Goal: Task Accomplishment & Management: Complete application form

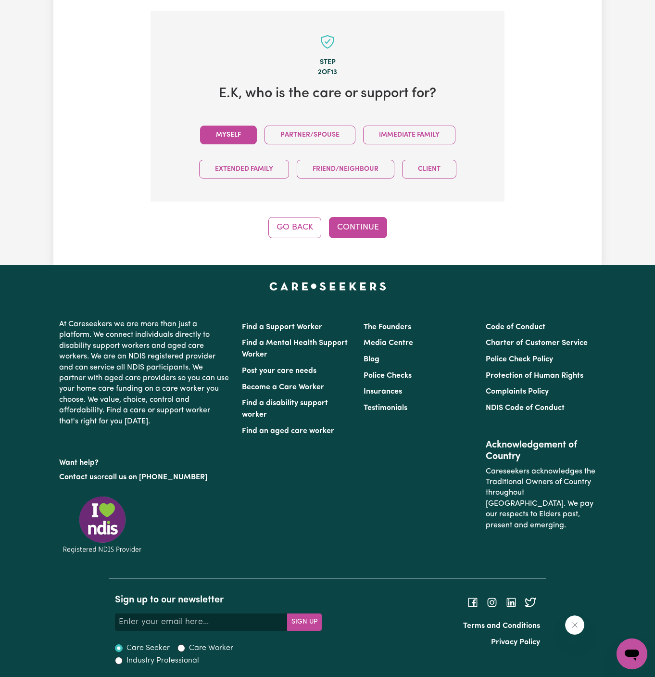
click at [244, 141] on button "Myself" at bounding box center [228, 135] width 57 height 19
click at [373, 213] on div "Step 2 of 13 E.K , who is the care or support for? Myself Partner/Spouse Immedi…" at bounding box center [328, 124] width 354 height 227
click at [346, 231] on button "Continue" at bounding box center [358, 227] width 58 height 21
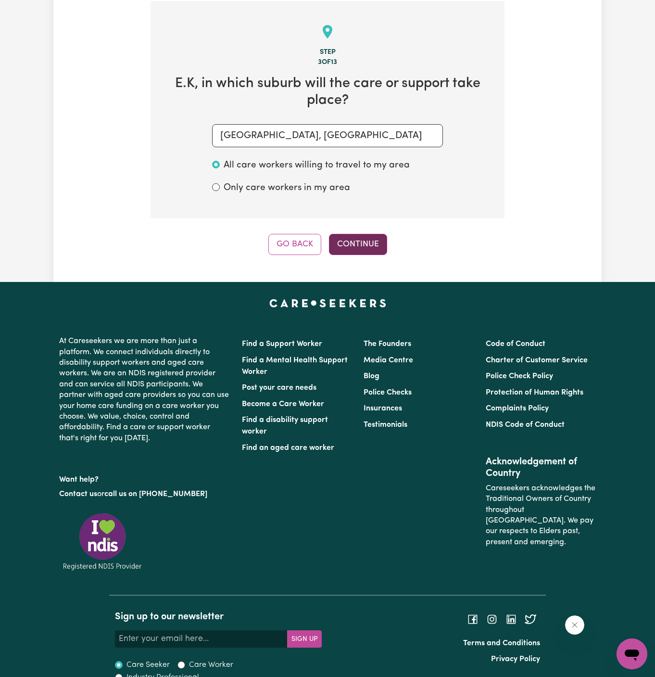
click at [372, 251] on button "Continue" at bounding box center [358, 244] width 58 height 21
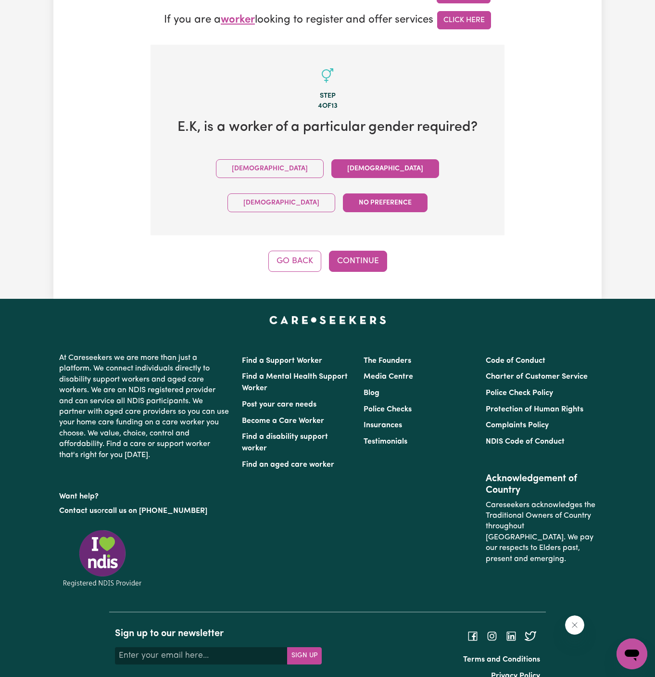
click at [332, 173] on button "Female" at bounding box center [386, 168] width 108 height 19
click at [358, 251] on button "Continue" at bounding box center [358, 261] width 58 height 21
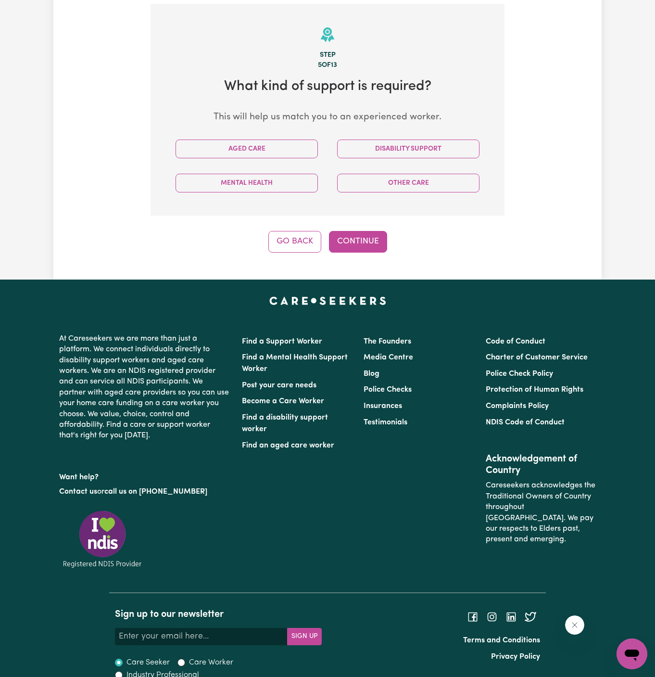
scroll to position [341, 0]
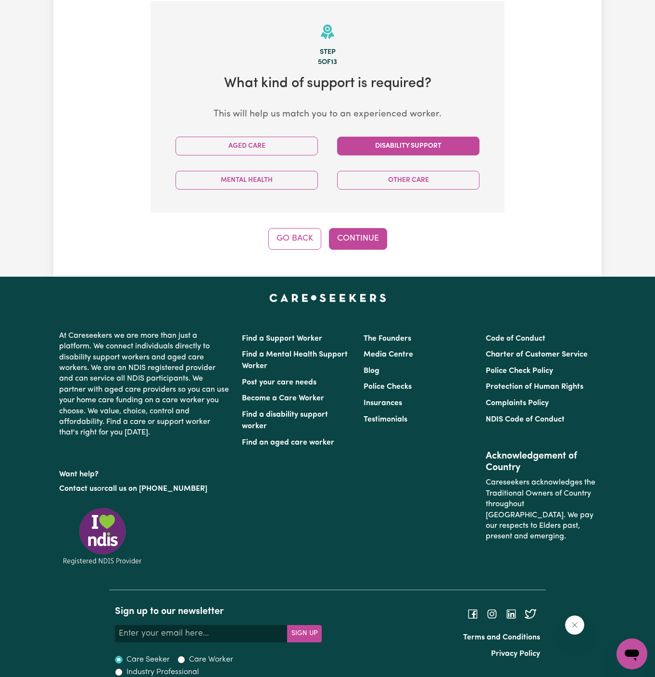
click at [416, 141] on button "Disability Support" at bounding box center [408, 146] width 142 height 19
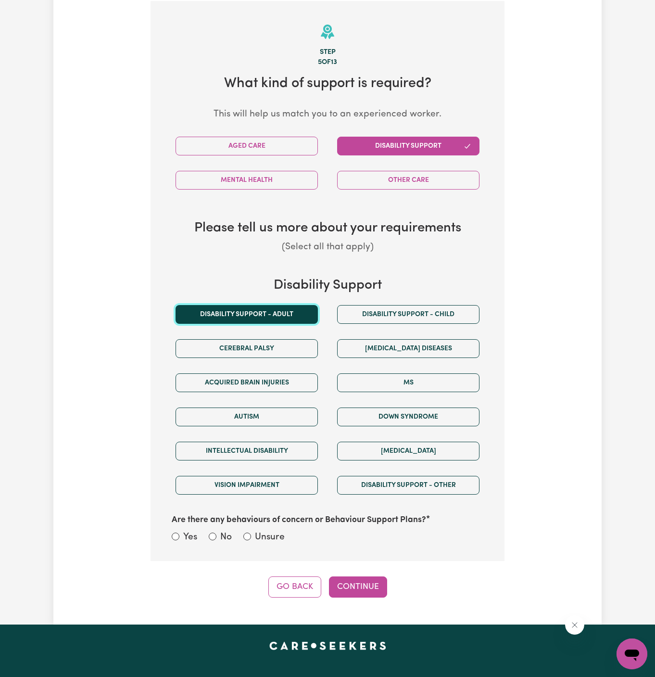
click at [254, 313] on button "Disability support - Adult" at bounding box center [247, 314] width 142 height 19
click at [269, 535] on label "Unsure" at bounding box center [270, 538] width 30 height 14
click at [251, 535] on input "Unsure" at bounding box center [247, 537] width 8 height 8
radio input "true"
click at [362, 580] on button "Continue" at bounding box center [358, 586] width 58 height 21
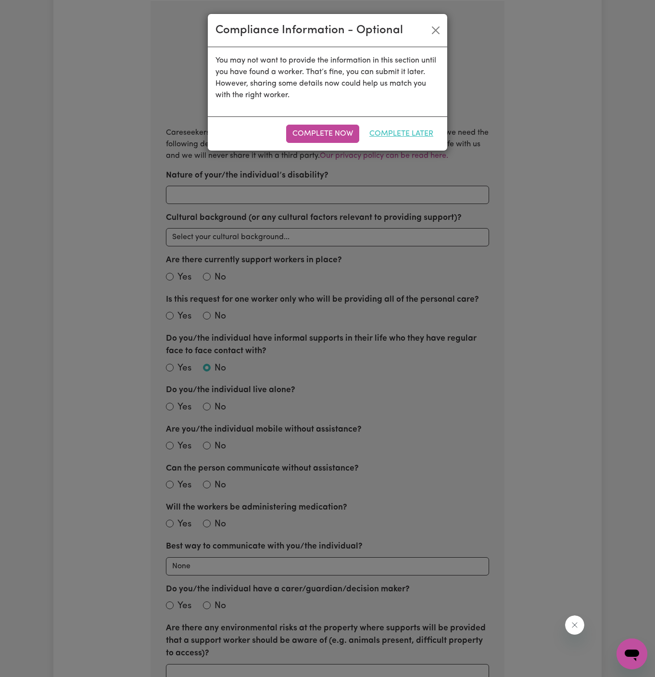
click at [404, 138] on button "Complete Later" at bounding box center [401, 134] width 77 height 18
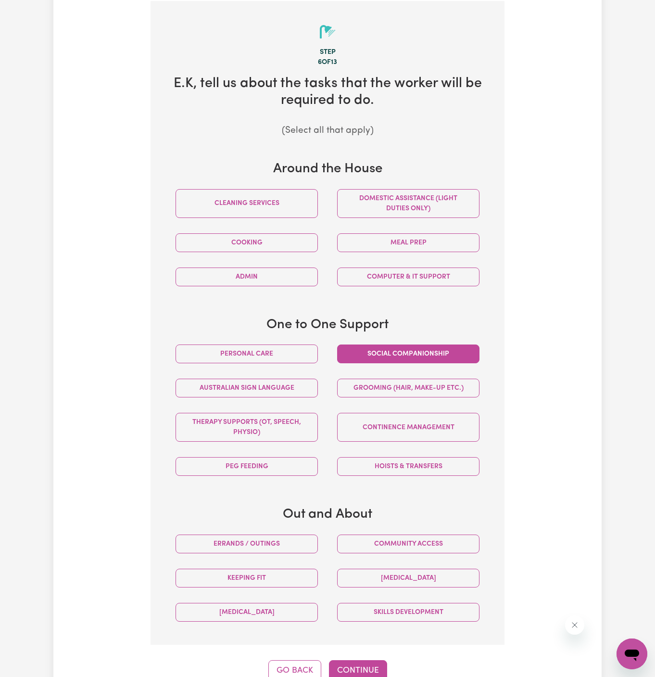
click at [447, 356] on button "Social companionship" at bounding box center [408, 354] width 142 height 19
click at [459, 201] on button "Domestic assistance (light duties only)" at bounding box center [408, 203] width 142 height 29
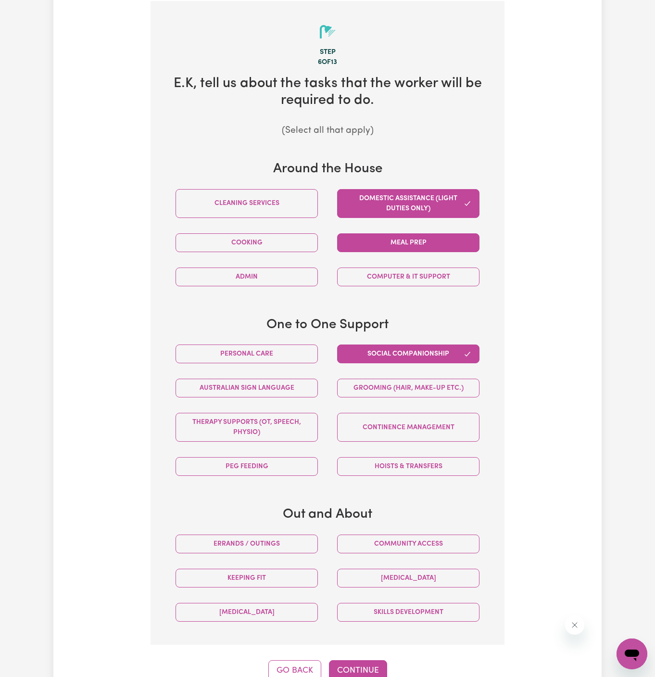
click at [407, 246] on button "Meal prep" at bounding box center [408, 242] width 142 height 19
click at [281, 536] on button "Errands / Outings" at bounding box center [247, 544] width 142 height 19
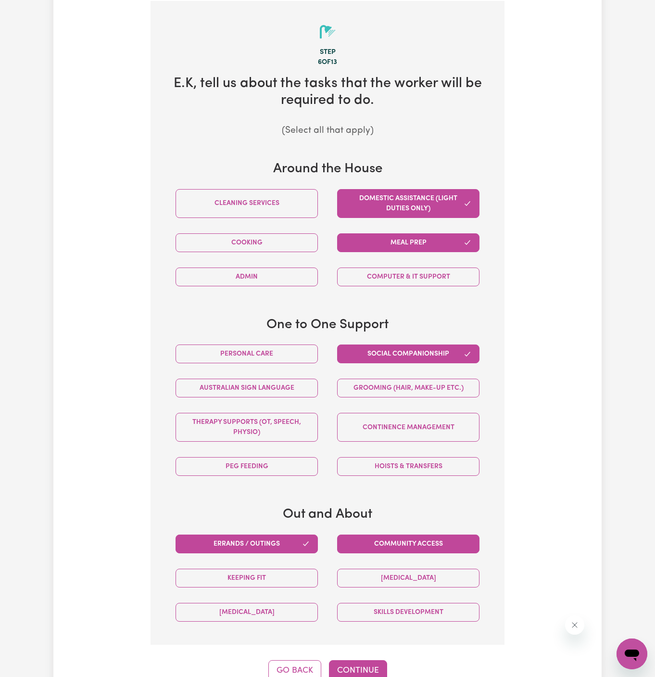
click at [368, 546] on button "Community access" at bounding box center [408, 544] width 142 height 19
click at [289, 240] on button "Cooking" at bounding box center [247, 242] width 142 height 19
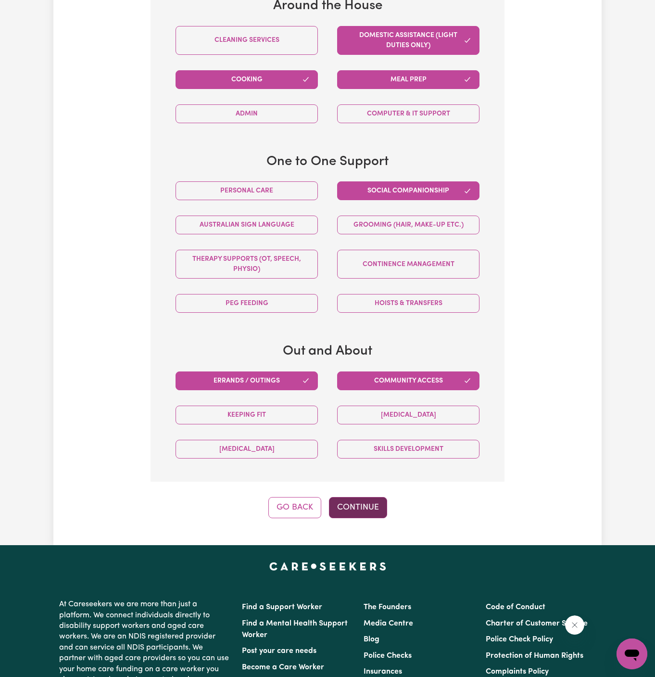
click at [363, 504] on button "Continue" at bounding box center [358, 507] width 58 height 21
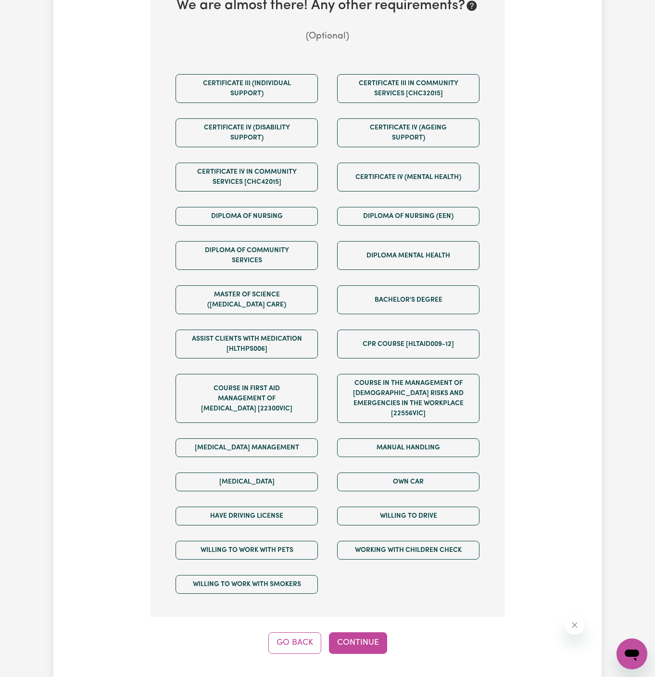
scroll to position [482, 0]
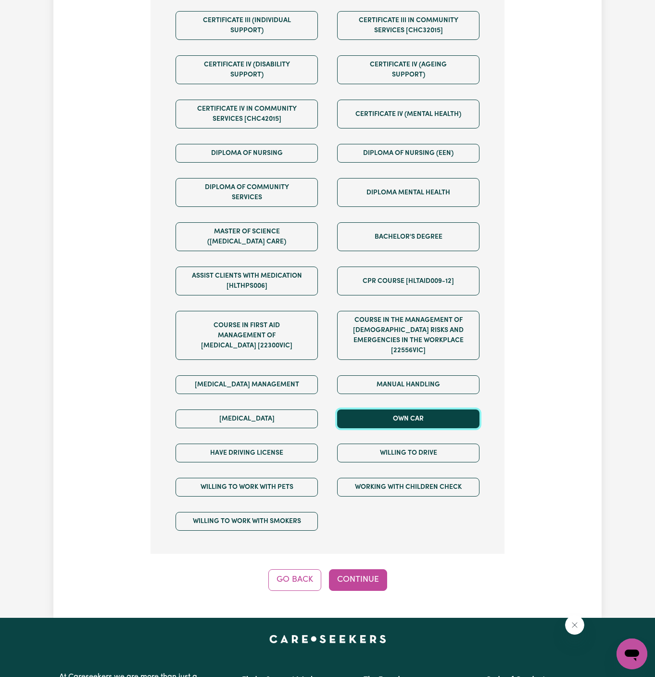
click at [395, 410] on button "Own Car" at bounding box center [408, 418] width 142 height 19
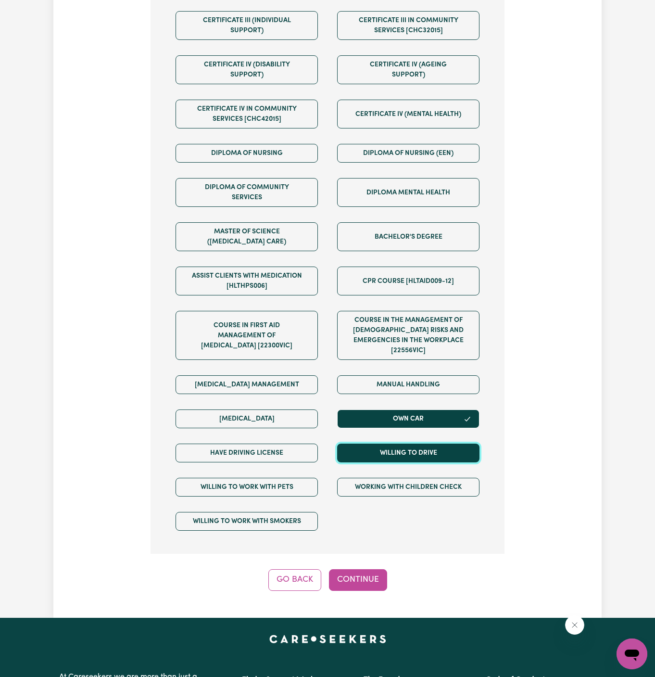
click at [395, 444] on button "Willing to drive" at bounding box center [408, 453] width 142 height 19
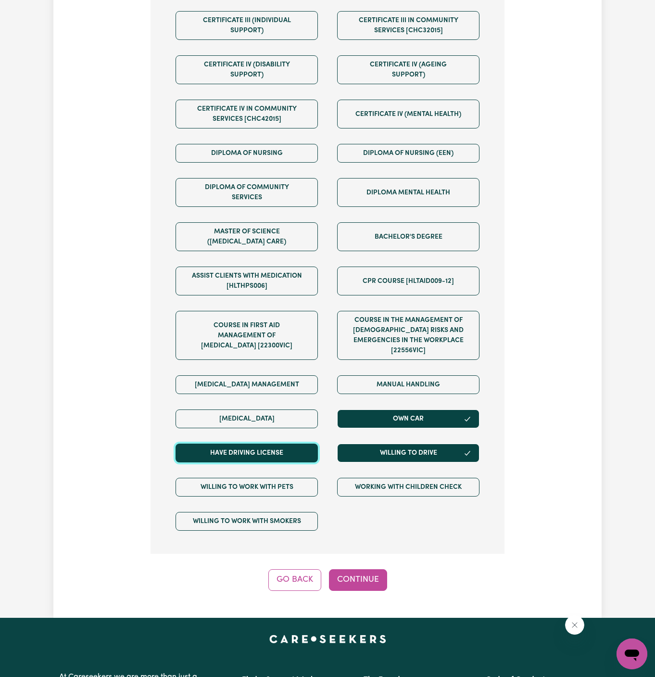
click at [295, 444] on button "Have driving license" at bounding box center [247, 453] width 142 height 19
click at [360, 569] on button "Continue" at bounding box center [358, 579] width 58 height 21
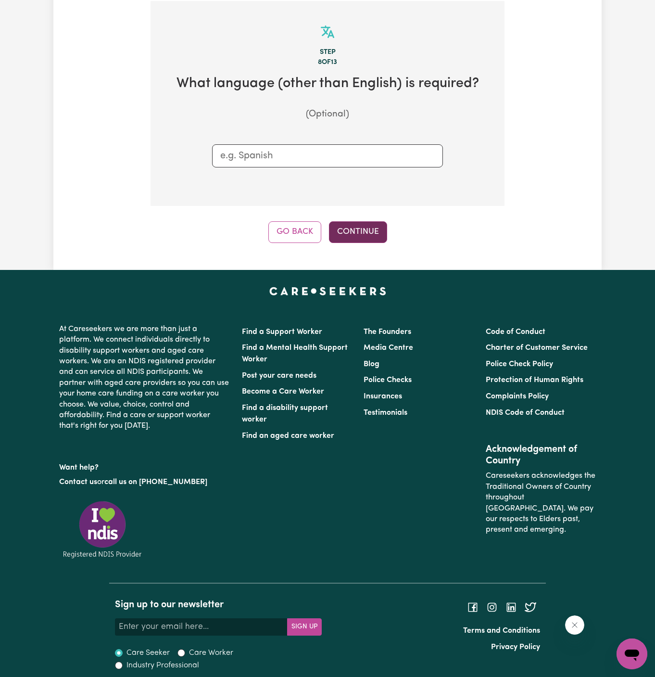
click at [376, 228] on button "Continue" at bounding box center [358, 231] width 58 height 21
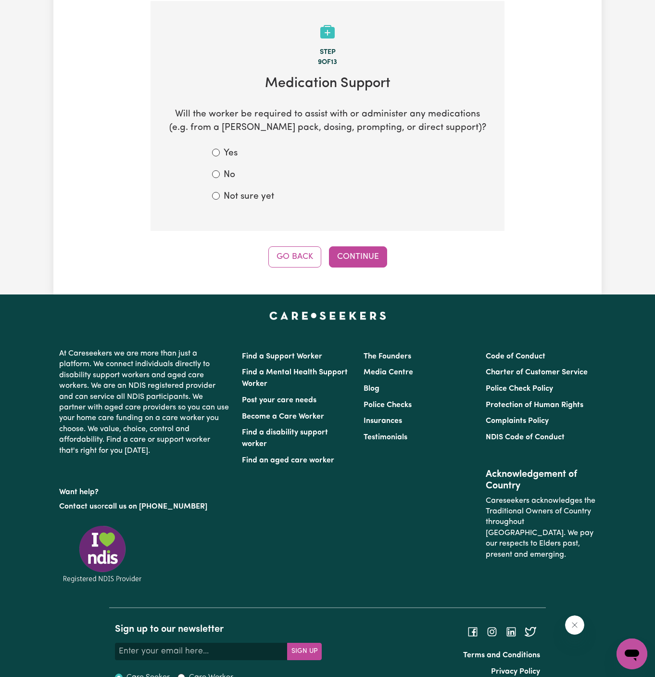
click at [232, 179] on label "No" at bounding box center [230, 175] width 12 height 14
click at [220, 178] on input "No" at bounding box center [216, 174] width 8 height 8
radio input "true"
click at [345, 248] on button "Continue" at bounding box center [358, 256] width 58 height 21
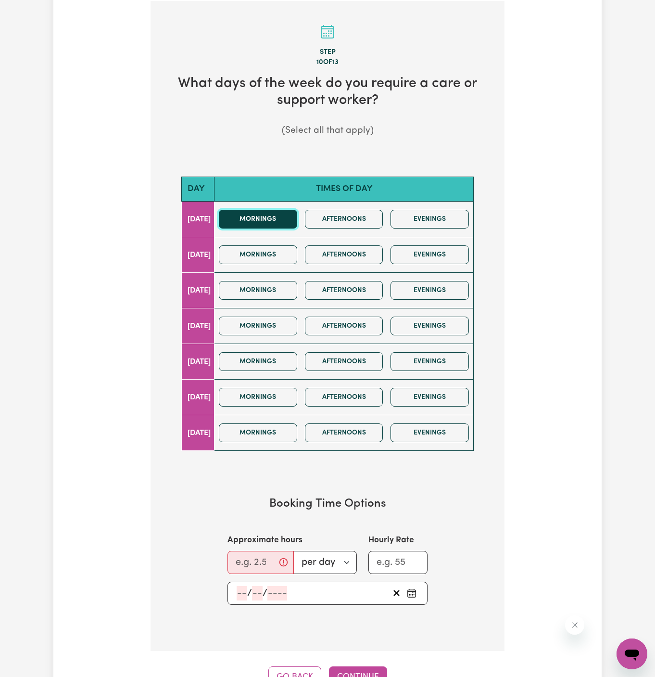
click at [266, 220] on button "Mornings" at bounding box center [258, 219] width 78 height 19
click at [247, 561] on input "Approximate hours" at bounding box center [261, 562] width 66 height 23
type input "1"
click at [243, 600] on div "/ /" at bounding box center [328, 593] width 200 height 23
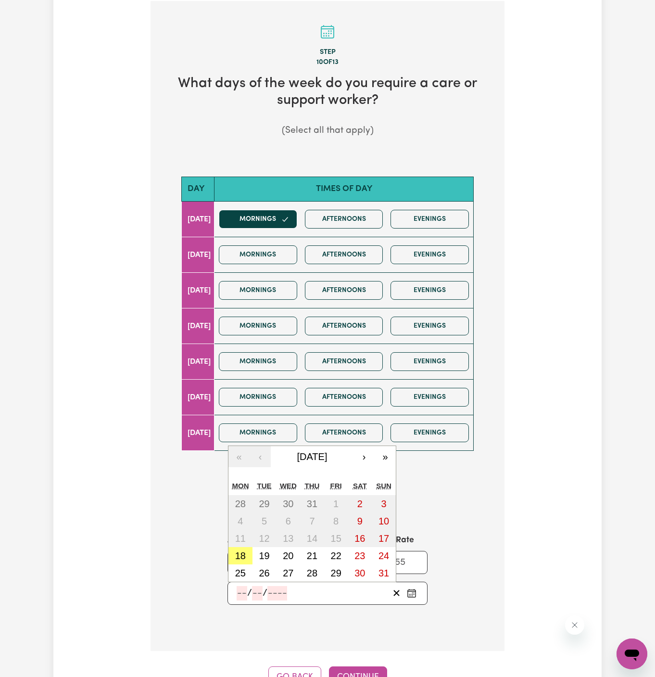
click at [243, 586] on input "number" at bounding box center [242, 593] width 11 height 14
click at [244, 550] on abbr "18" at bounding box center [240, 555] width 11 height 11
type input "2025-08-18"
type input "18"
type input "8"
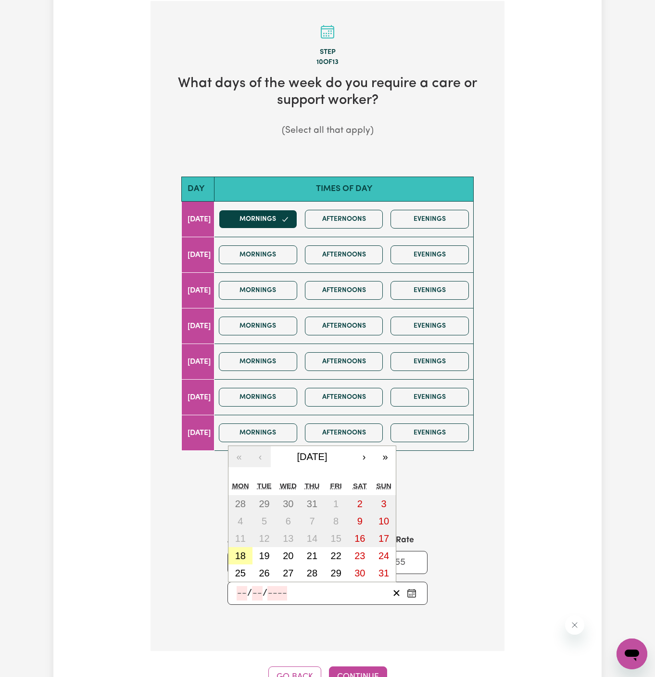
type input "2025"
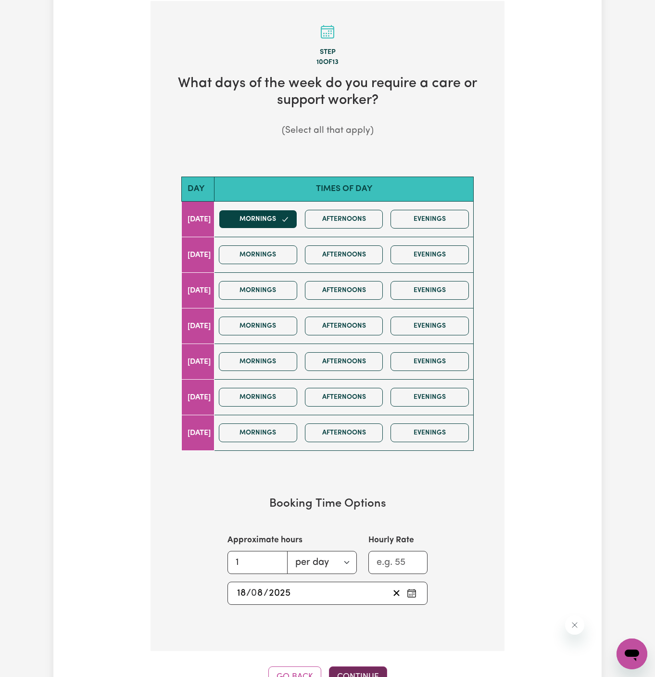
click at [368, 666] on button "Continue" at bounding box center [358, 676] width 58 height 21
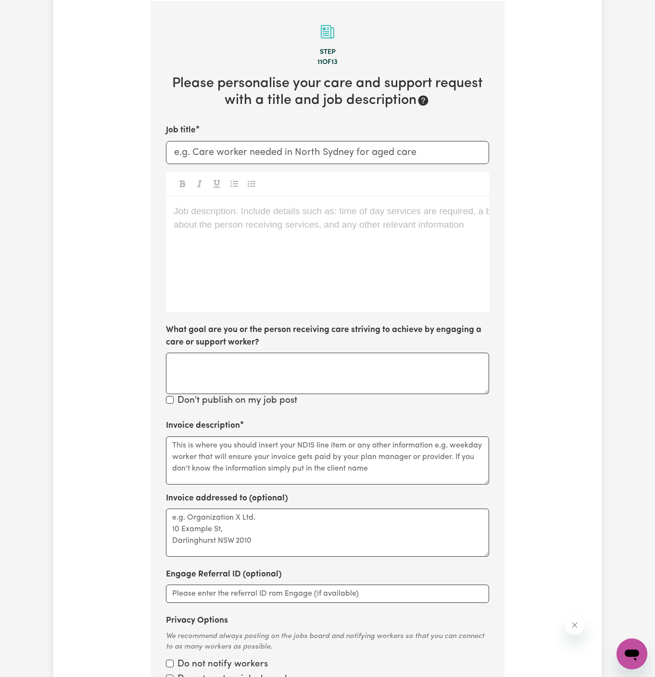
click at [294, 259] on div "Job description. Include details such as: time of day services are required, a …" at bounding box center [327, 254] width 323 height 115
click at [182, 255] on div "Job description. Include details such as: time of day services are required, a …" at bounding box center [327, 254] width 323 height 115
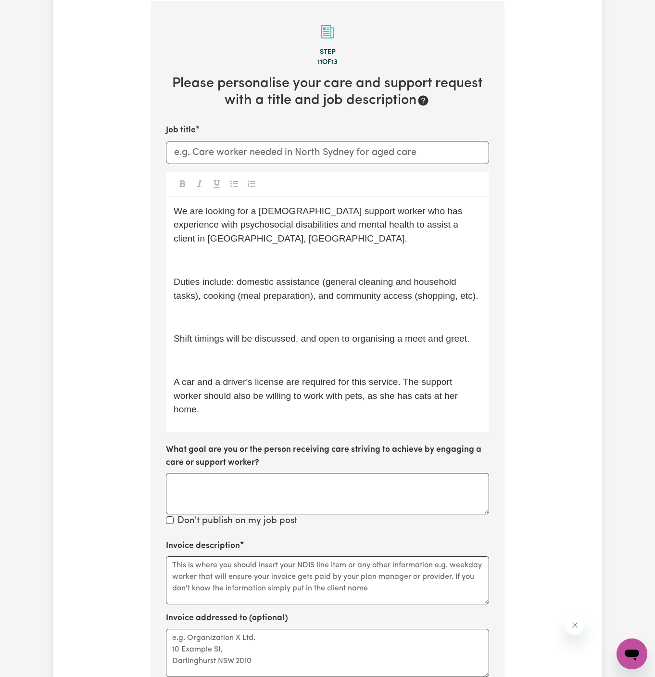
click at [230, 403] on p "A car and a driver's license are required for this service. The support worker …" at bounding box center [328, 395] width 308 height 41
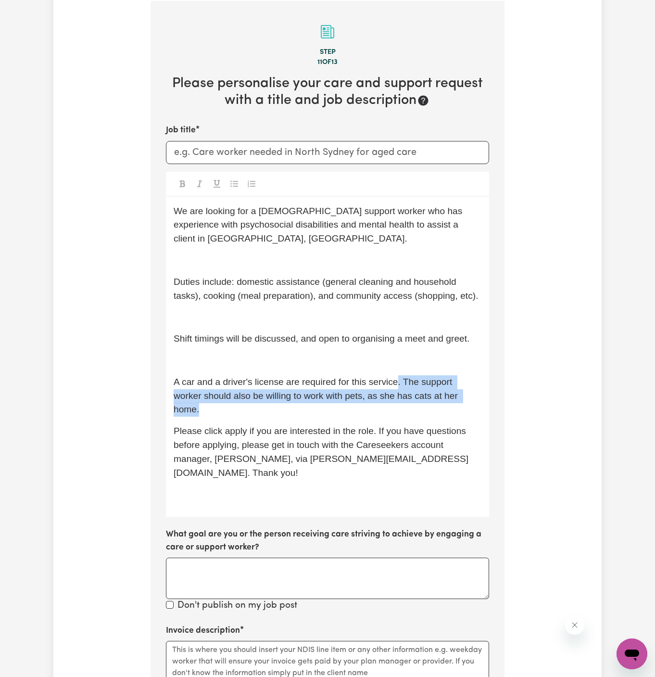
drag, startPoint x: 398, startPoint y: 378, endPoint x: 441, endPoint y: 411, distance: 53.8
click at [441, 411] on p "A car and a driver's license are required for this service. The support worker …" at bounding box center [328, 395] width 308 height 41
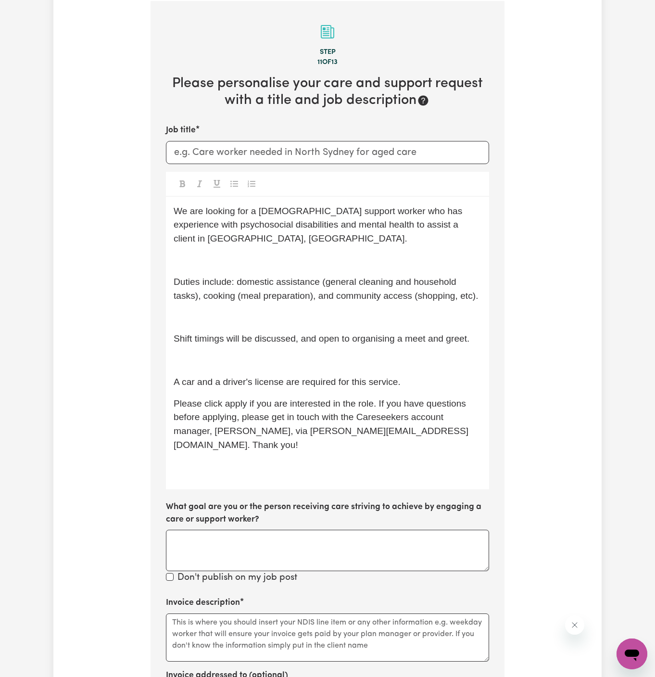
click at [412, 367] on div "We are looking for a female support worker who has experience with psychosocial…" at bounding box center [327, 343] width 323 height 293
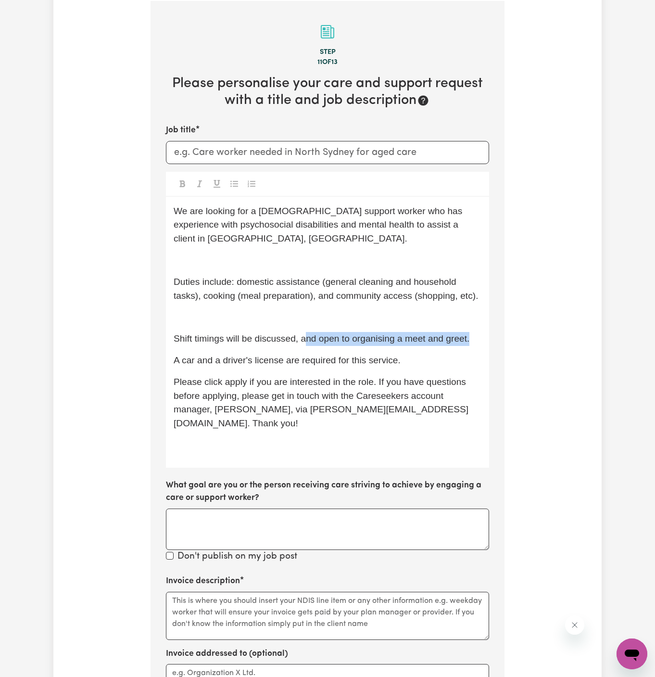
drag, startPoint x: 307, startPoint y: 338, endPoint x: 491, endPoint y: 331, distance: 184.4
click at [491, 331] on section "Step 11 of 13 Please personalise your care and support request with a title and…" at bounding box center [328, 433] width 354 height 864
click at [486, 332] on div "We are looking for a female support worker who has experience with psychosocial…" at bounding box center [327, 332] width 323 height 271
drag, startPoint x: 297, startPoint y: 339, endPoint x: 497, endPoint y: 339, distance: 199.7
click at [497, 339] on section "Step 11 of 13 Please personalise your care and support request with a title and…" at bounding box center [328, 433] width 354 height 864
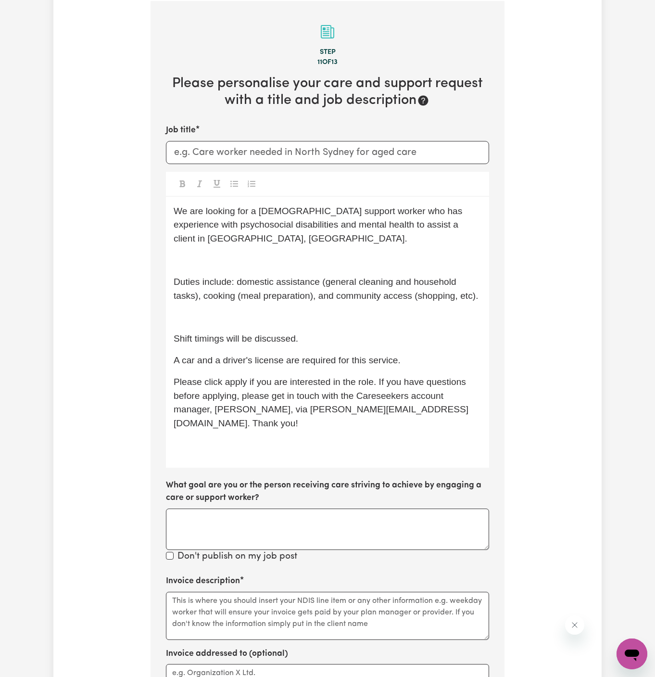
click at [373, 318] on p "﻿" at bounding box center [328, 317] width 308 height 14
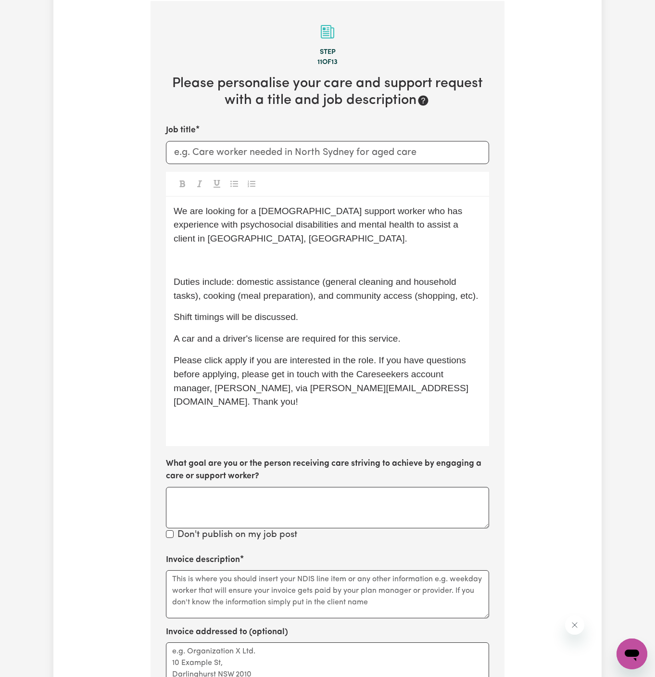
click at [226, 251] on div "We are looking for a female support worker who has experience with psychosocial…" at bounding box center [327, 321] width 323 height 249
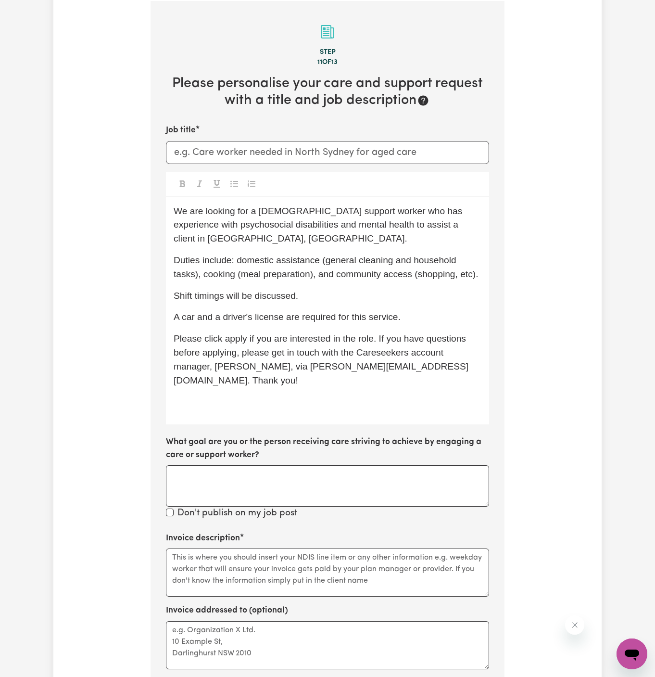
click at [227, 236] on p "We are looking for a female support worker who has experience with psychosocial…" at bounding box center [328, 224] width 308 height 41
drag, startPoint x: 351, startPoint y: 213, endPoint x: 350, endPoint y: 221, distance: 7.8
click at [350, 221] on span "We are looking for a female support worker who has experience with psychosocial…" at bounding box center [320, 225] width 292 height 38
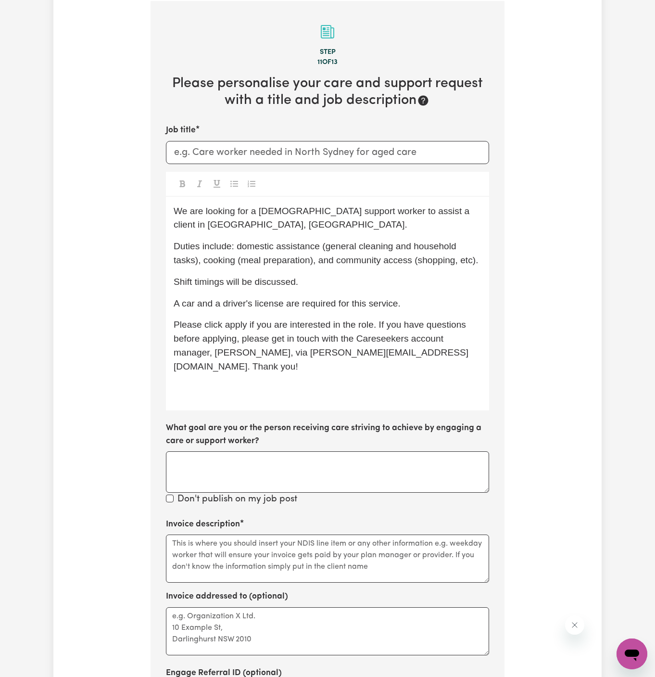
click at [389, 212] on span "We are looking for a female support worker to assist a client in Penrith, NSW." at bounding box center [323, 218] width 299 height 24
click at [394, 209] on span "We are looking for a female support worker to assist a client in Penrith, NSW." at bounding box center [323, 218] width 299 height 24
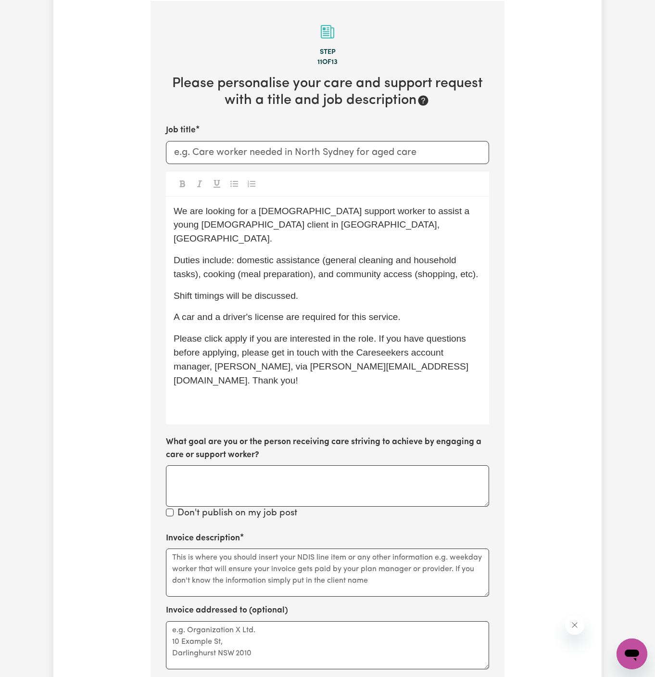
click at [373, 293] on div "We are looking for a female support worker to assist a young female client in P…" at bounding box center [327, 311] width 323 height 228
drag, startPoint x: 235, startPoint y: 227, endPoint x: 182, endPoint y: 222, distance: 53.1
click at [182, 222] on span "We are looking for a female support worker to assist a young female client in P…" at bounding box center [323, 225] width 299 height 38
click at [305, 219] on p "We are looking for a female support worker to assist a young female client in S…" at bounding box center [328, 224] width 308 height 41
click at [245, 148] on input "Job title" at bounding box center [327, 152] width 323 height 23
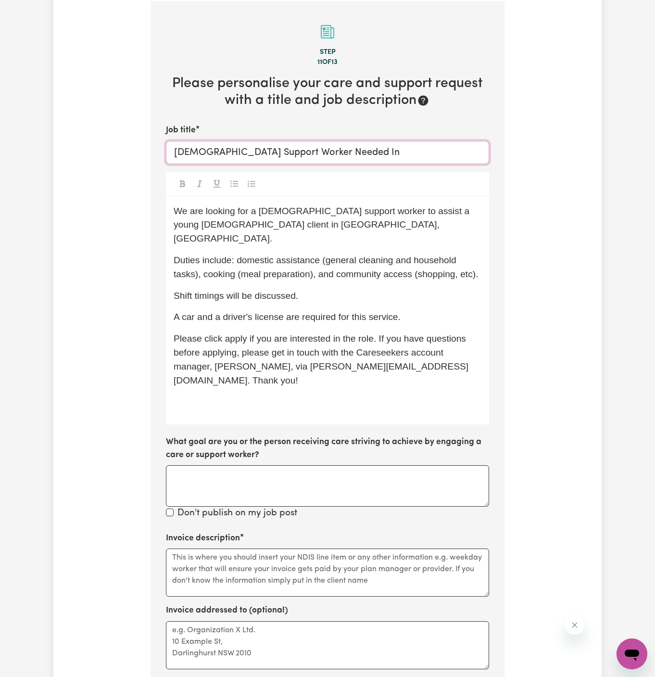
paste input "South Penrith, NSW"
type input "Female Support Worker Needed In South Penrith, NSW"
click at [279, 395] on p "﻿" at bounding box center [328, 402] width 308 height 14
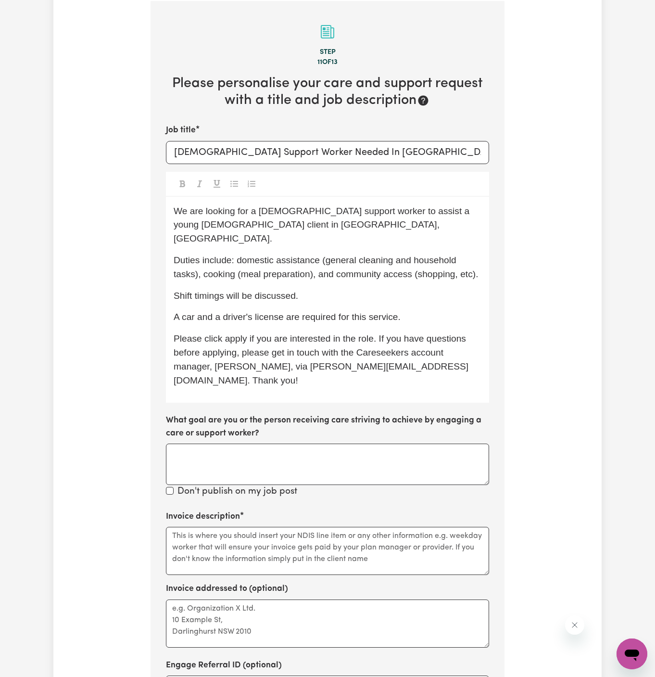
click at [228, 333] on span "Please click apply if you are interested in the role. If you have questions bef…" at bounding box center [321, 358] width 295 height 51
click at [300, 352] on span "Please click Apply if you are interested in the role. If you have questions bef…" at bounding box center [321, 358] width 295 height 51
click at [235, 291] on span "Shift timings will be discussed." at bounding box center [236, 296] width 125 height 10
click at [286, 291] on span "Shift timings will be discussed." at bounding box center [236, 296] width 125 height 10
click at [315, 289] on p "Shift timings will be discussed." at bounding box center [328, 296] width 308 height 14
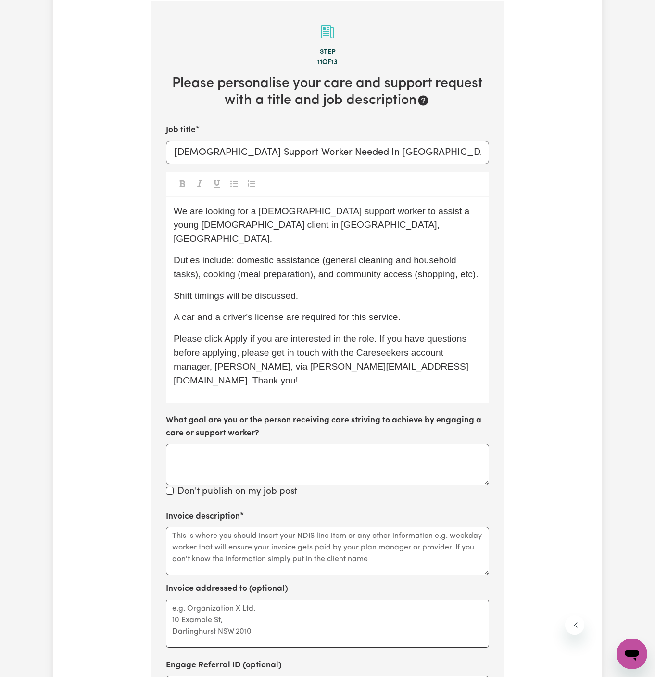
drag, startPoint x: 310, startPoint y: 258, endPoint x: 323, endPoint y: 324, distance: 67.1
click at [310, 268] on div "We are looking for a female support worker to assist a young female client in S…" at bounding box center [327, 300] width 323 height 206
click at [310, 259] on span "Duties include: domestic assistance (general cleaning and household tasks), coo…" at bounding box center [326, 267] width 305 height 24
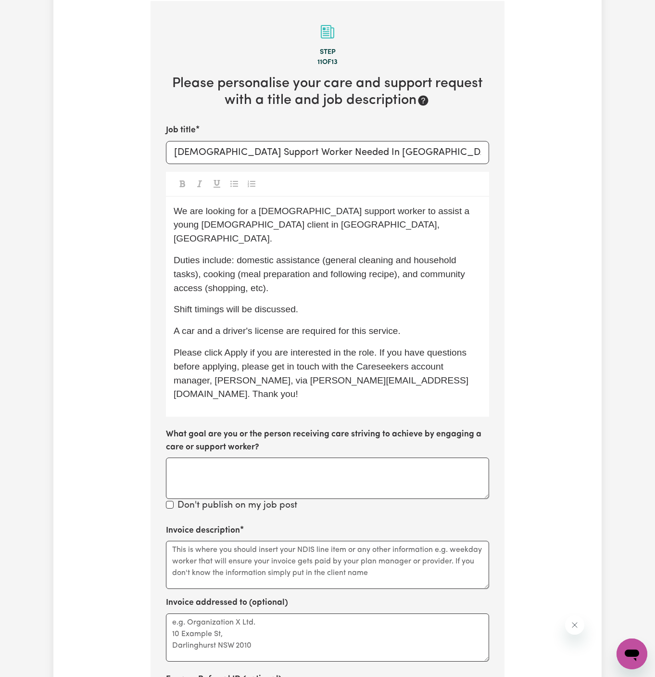
click at [334, 228] on p "We are looking for a female support worker to assist a young female client in S…" at bounding box center [328, 224] width 308 height 41
click at [350, 261] on span "Duties include: domestic assistance (general cleaning and household tasks), coo…" at bounding box center [321, 274] width 294 height 38
drag, startPoint x: 411, startPoint y: 247, endPoint x: 326, endPoint y: 245, distance: 85.2
click at [326, 255] on span "Duties include: domestic assistance (general cleaning and household tasks), coo…" at bounding box center [321, 274] width 294 height 38
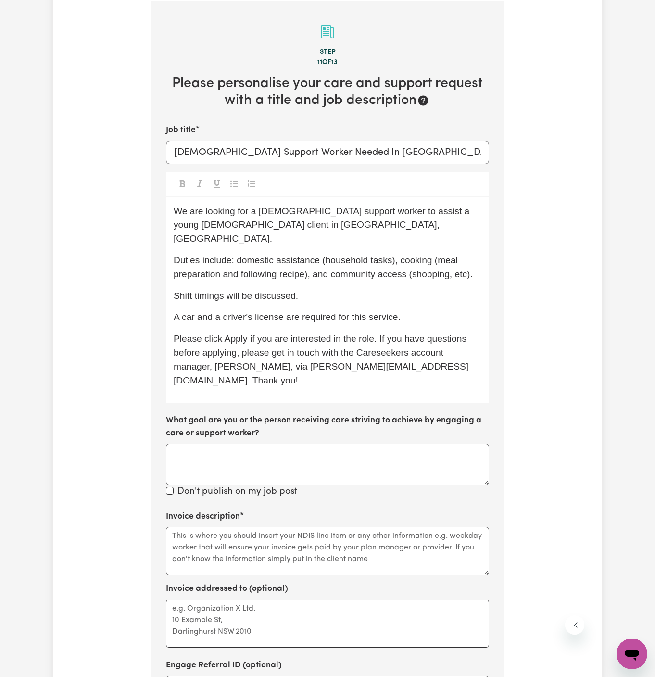
click at [237, 255] on span "Duties include: domestic assistance (household tasks), cooking (meal preparatio…" at bounding box center [323, 267] width 299 height 24
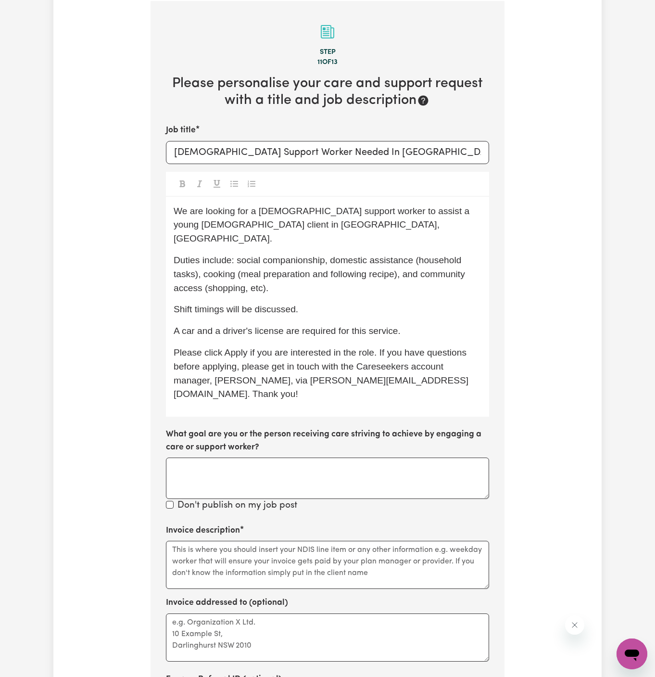
click at [348, 326] on div "We are looking for a female support worker to assist a young female client in S…" at bounding box center [327, 307] width 323 height 220
drag, startPoint x: 386, startPoint y: 319, endPoint x: 396, endPoint y: 319, distance: 9.6
click at [386, 326] on span "A car and a driver's license are required for this service." at bounding box center [287, 331] width 227 height 10
click at [399, 326] on span "A car and a driver's license are required for this service." at bounding box center [287, 331] width 227 height 10
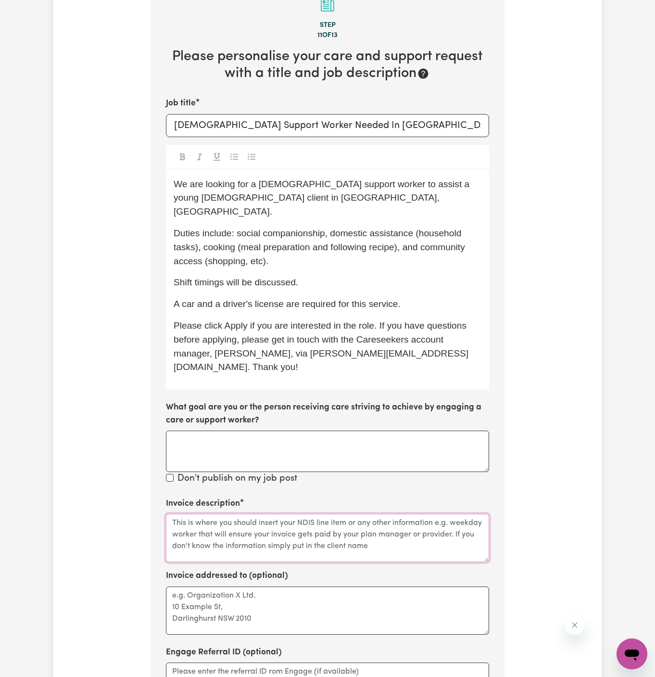
click at [331, 518] on textarea "Invoice description" at bounding box center [327, 538] width 323 height 48
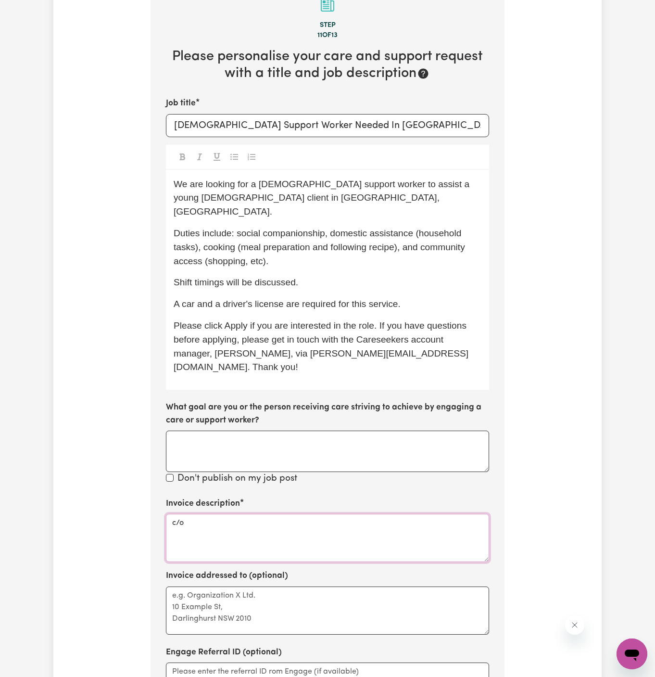
paste textarea "We R Family"
click at [206, 514] on textarea "c/o We R Family" at bounding box center [327, 538] width 323 height 48
type textarea "c/o We R Family"
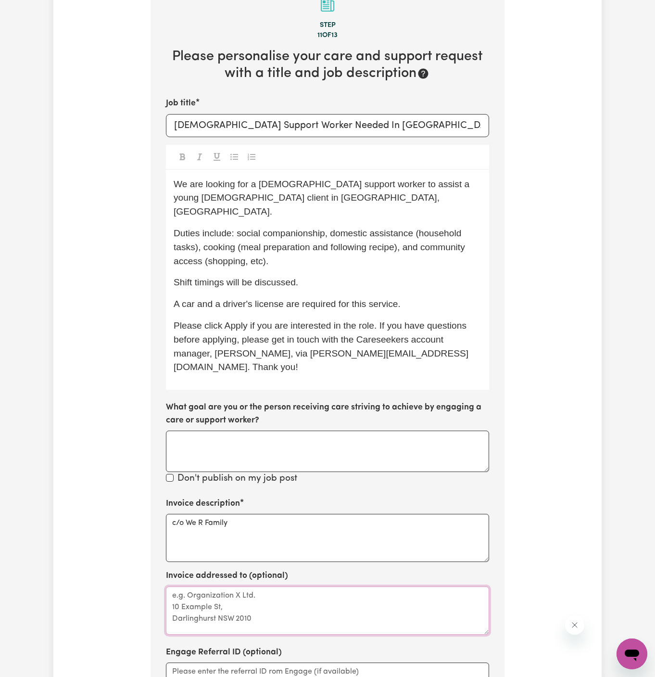
click at [209, 587] on textarea "Invoice addressed to (optional)" at bounding box center [327, 611] width 323 height 48
paste textarea "c/o We R Family"
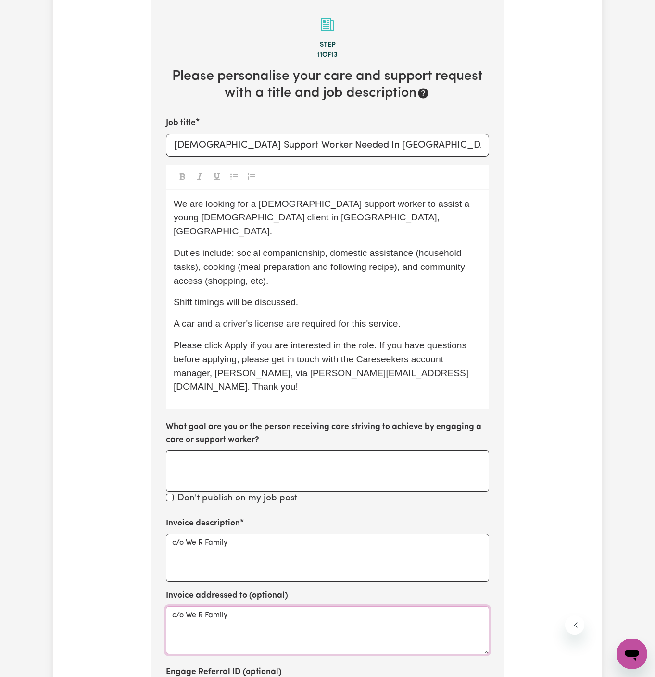
scroll to position [345, 0]
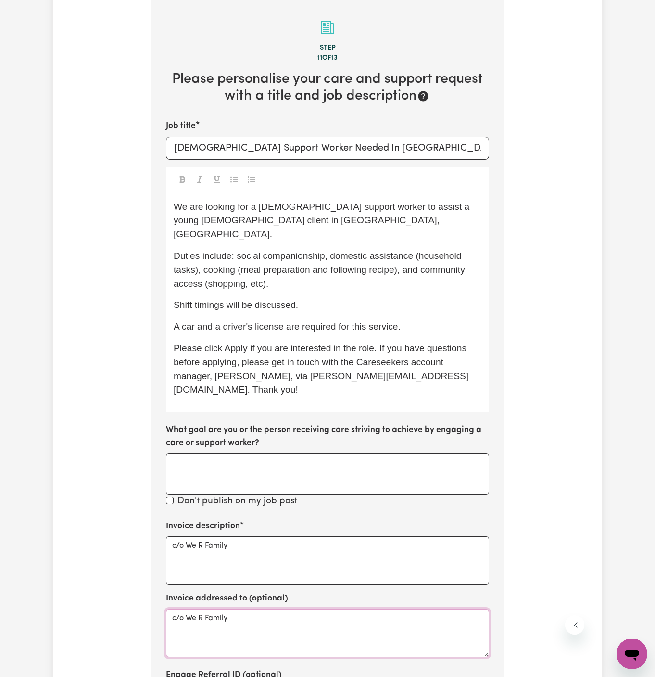
type textarea "c/o We R Family"
click at [379, 298] on p "Shift timings will be discussed." at bounding box center [328, 305] width 308 height 14
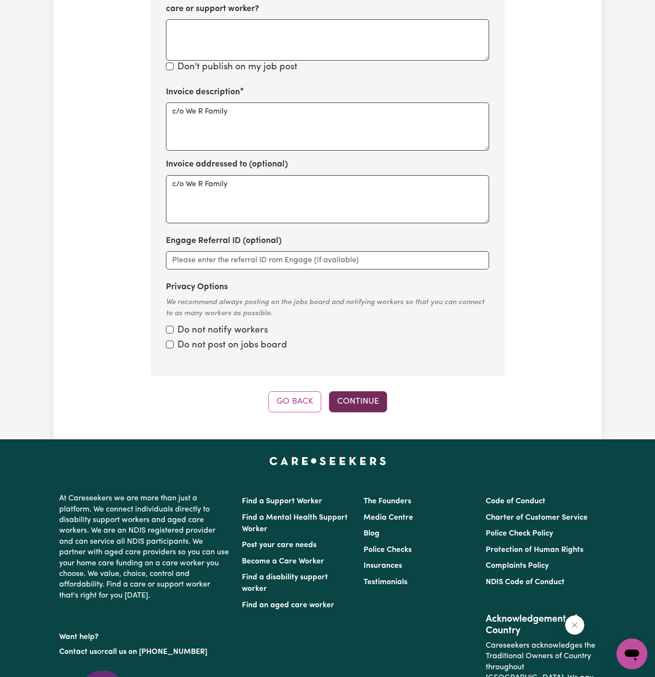
click at [367, 391] on button "Continue" at bounding box center [358, 401] width 58 height 21
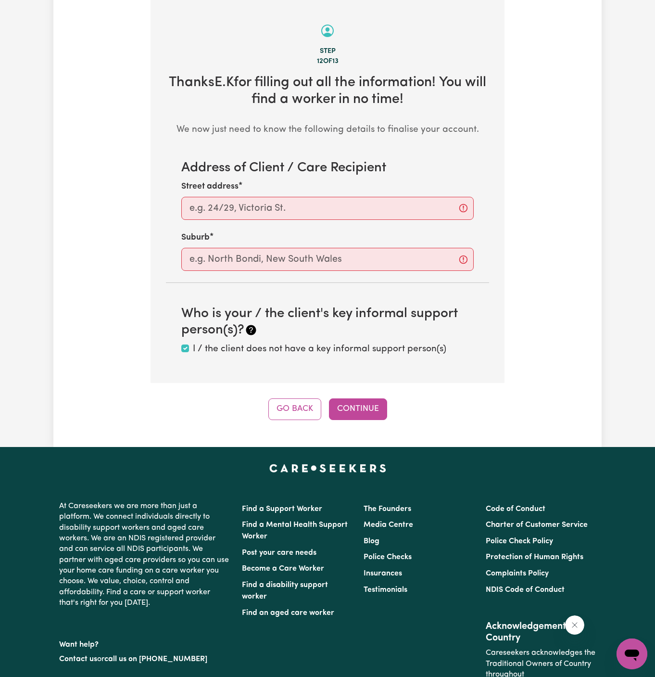
scroll to position [341, 0]
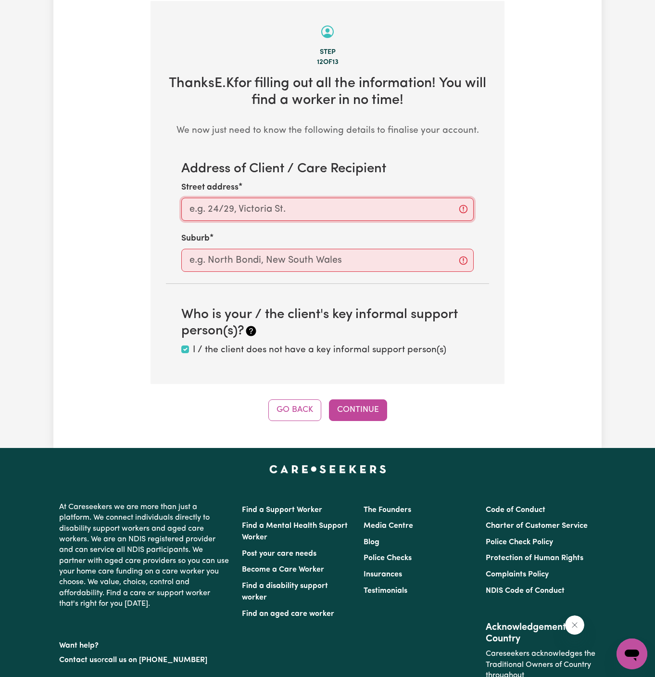
click at [330, 200] on input "Street address" at bounding box center [327, 209] width 293 height 23
paste input "South Penrith"
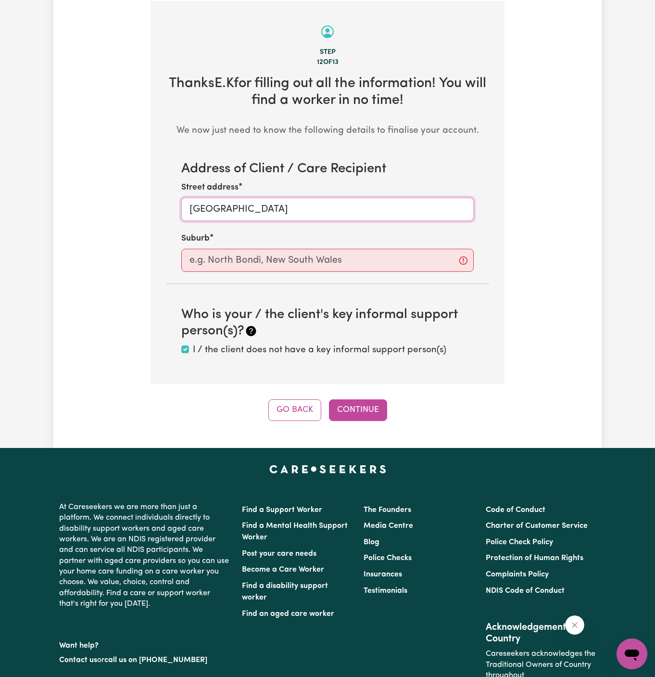
type input "South Penrith"
click at [284, 266] on input "text" at bounding box center [327, 260] width 293 height 23
paste input "South Penrith"
type input "South Penrith"
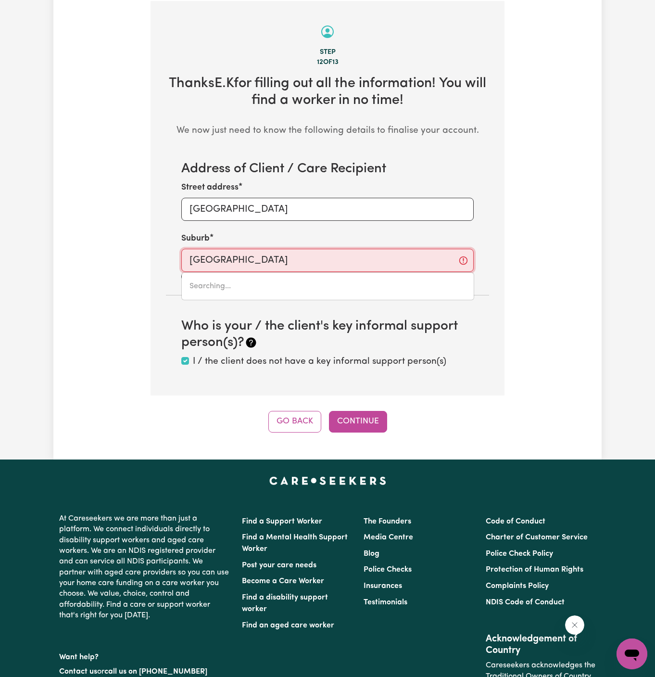
type input "South Penrith, New South Wales, 2750"
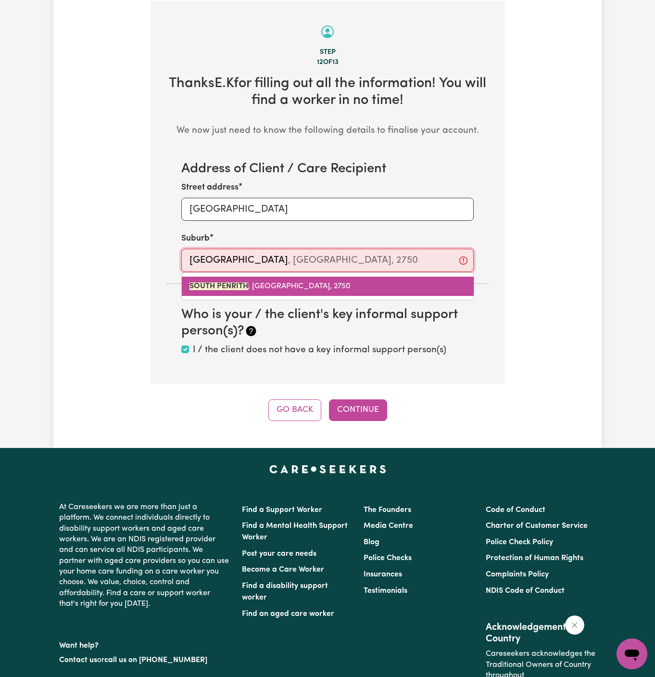
click at [337, 285] on link "SOUTH PENRITH , New South Wales, 2750" at bounding box center [328, 286] width 292 height 19
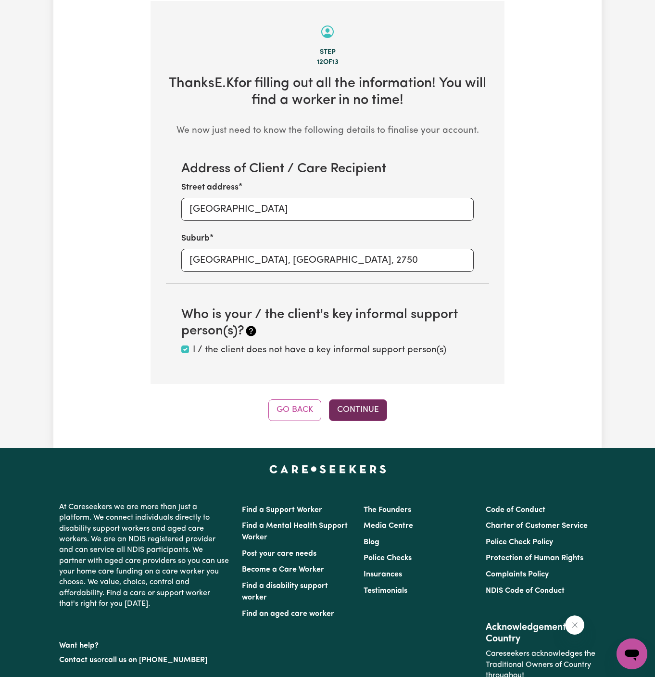
click at [360, 401] on button "Continue" at bounding box center [358, 409] width 58 height 21
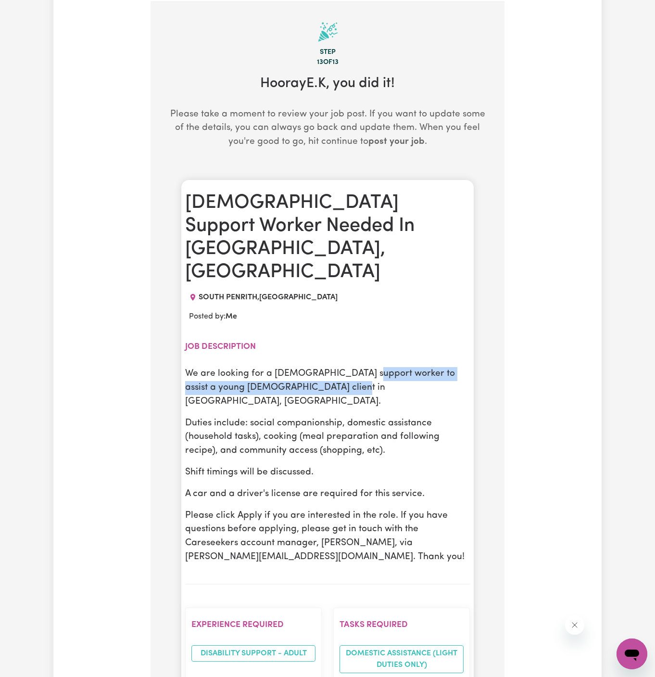
drag, startPoint x: 365, startPoint y: 332, endPoint x: 393, endPoint y: 342, distance: 29.5
click at [393, 367] on p "We are looking for a female support worker to assist a young female client in S…" at bounding box center [327, 387] width 285 height 41
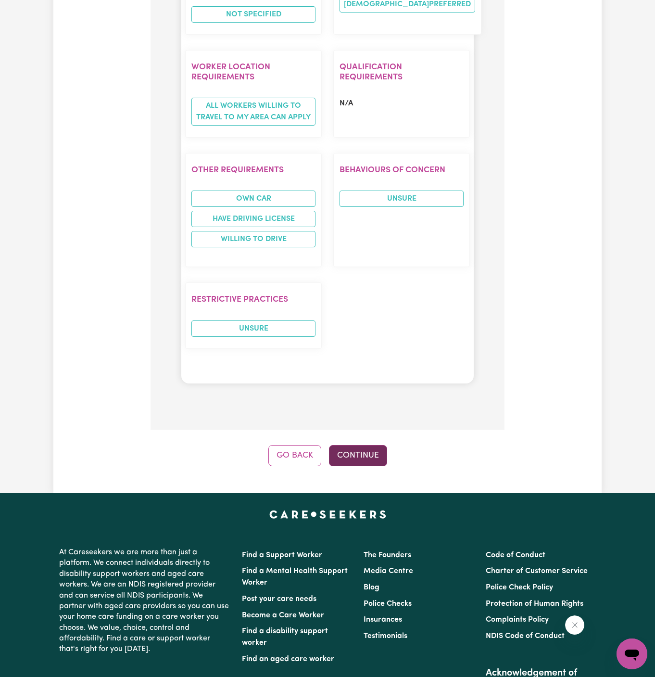
click at [363, 445] on button "Continue" at bounding box center [358, 455] width 58 height 21
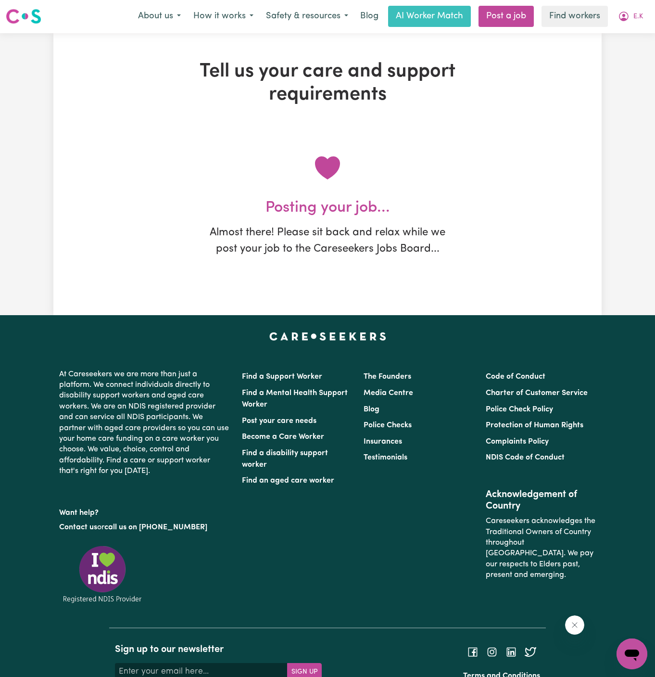
scroll to position [0, 0]
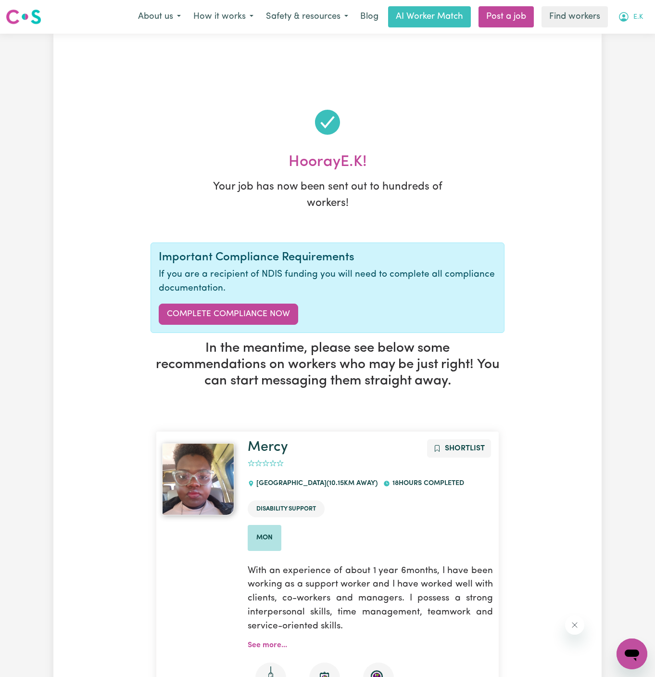
click at [638, 16] on span "E.K" at bounding box center [639, 17] width 10 height 11
click at [638, 40] on link "My Dashboard" at bounding box center [611, 37] width 76 height 18
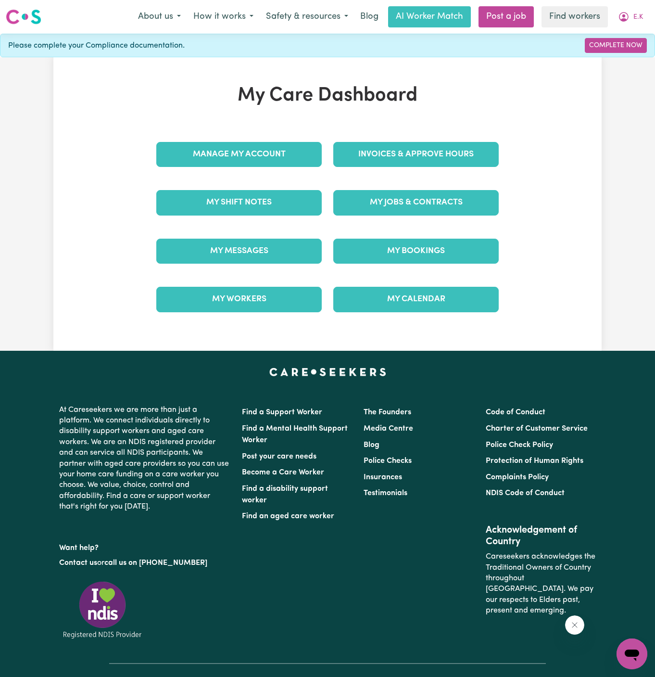
click at [244, 132] on div "Manage My Account" at bounding box center [239, 154] width 177 height 48
click at [244, 150] on link "Manage My Account" at bounding box center [239, 154] width 166 height 25
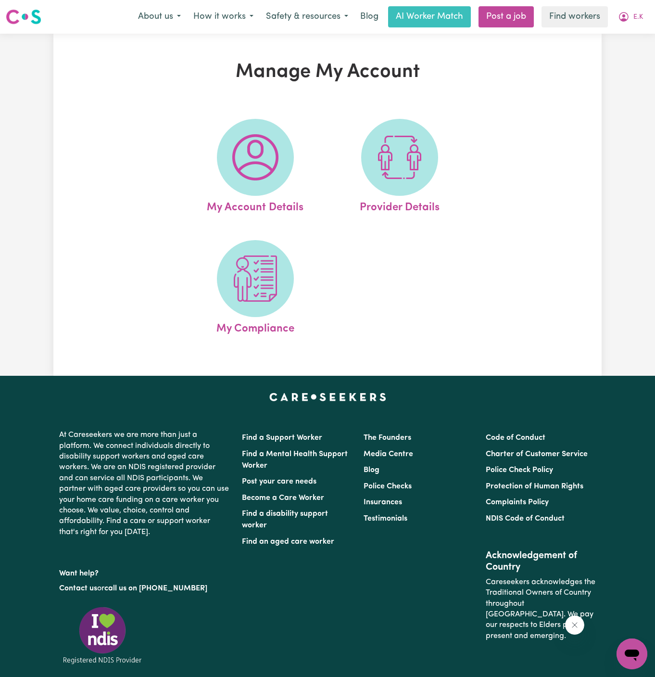
click at [244, 150] on img at bounding box center [255, 157] width 46 height 46
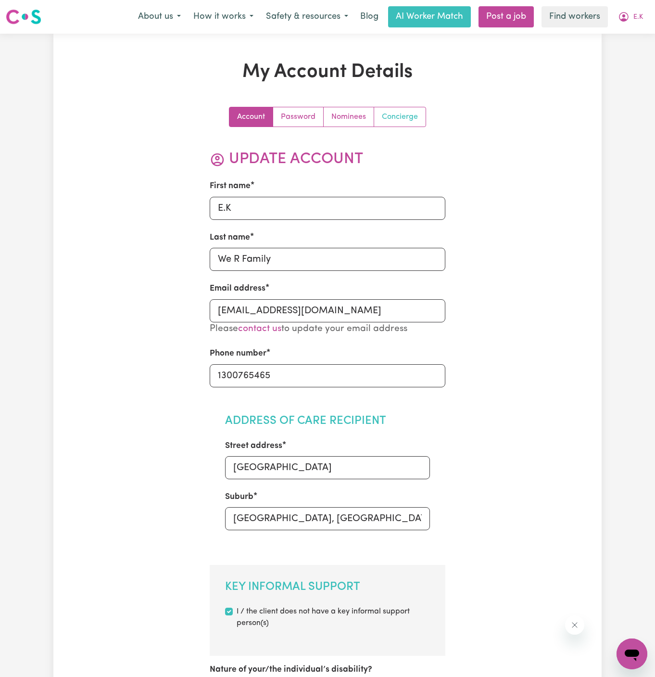
click at [399, 123] on link "Concierge" at bounding box center [399, 116] width 51 height 19
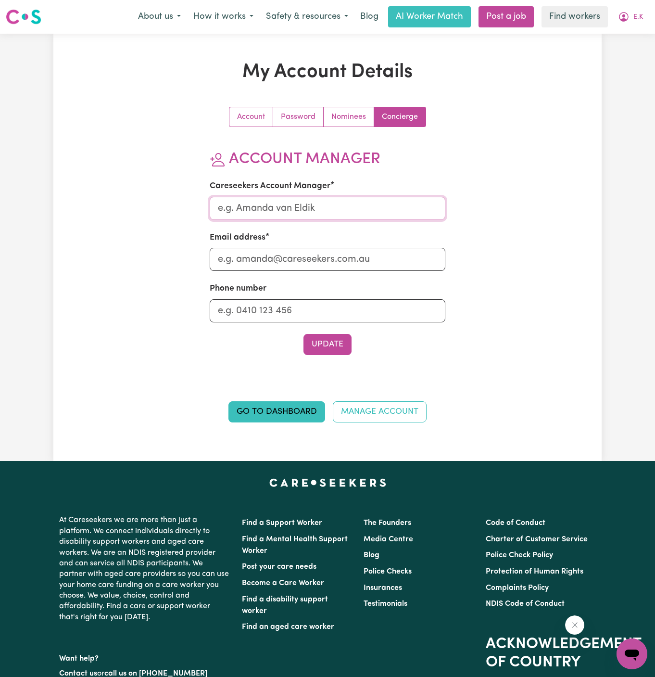
click at [267, 200] on input "Careseekers Account Manager" at bounding box center [328, 208] width 236 height 23
click at [281, 243] on div "Email address" at bounding box center [328, 250] width 236 height 39
click at [318, 208] on input "a" at bounding box center [328, 208] width 236 height 23
type input "Annie"
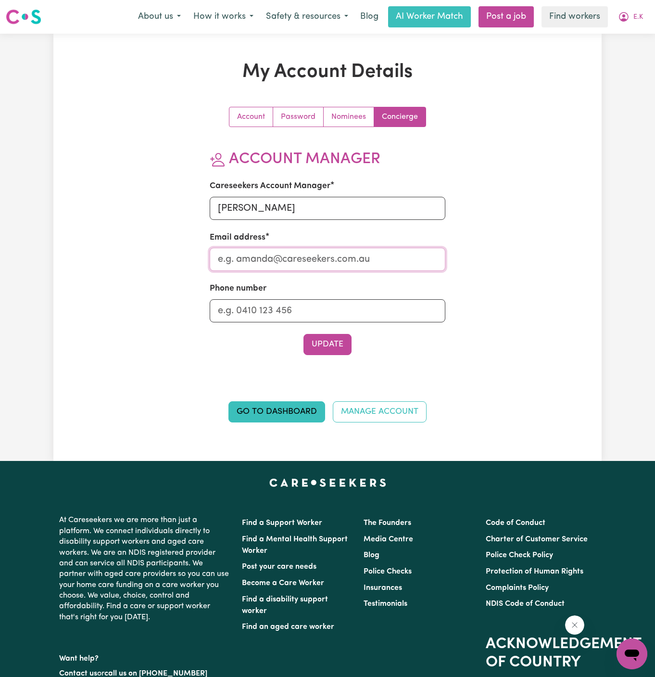
click at [319, 252] on input "Email address" at bounding box center [328, 259] width 236 height 23
click at [352, 252] on input "a" at bounding box center [328, 259] width 236 height 23
click at [545, 291] on div "My Account Details Account Password Nominees Concierge Account Manager Careseek…" at bounding box center [327, 247] width 549 height 373
click at [259, 263] on input "a" at bounding box center [328, 259] width 236 height 23
type input "annie@careseekers.com.au"
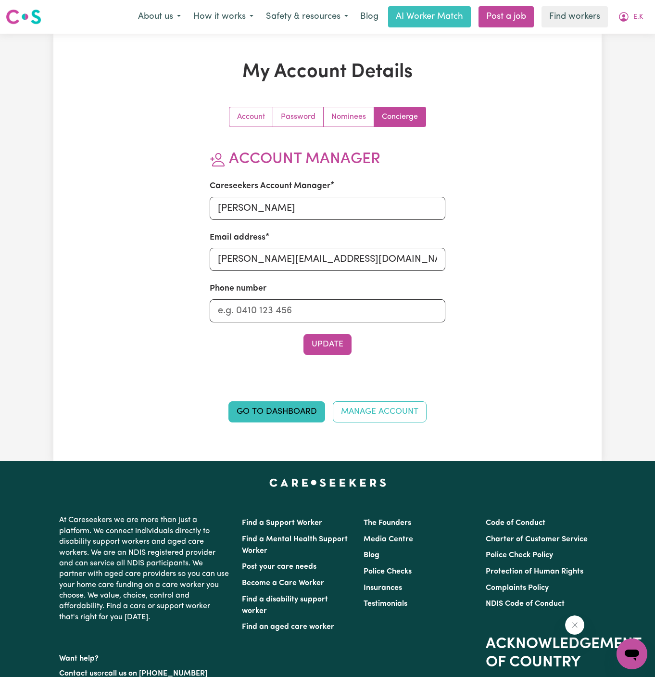
click at [274, 327] on section "Account Manager Careseekers Account Manager Annie Email address annie@careseeke…" at bounding box center [328, 252] width 236 height 205
click at [309, 316] on input "Phone number" at bounding box center [328, 310] width 236 height 23
type input "1300765465"
click at [332, 346] on button "Update" at bounding box center [328, 344] width 48 height 21
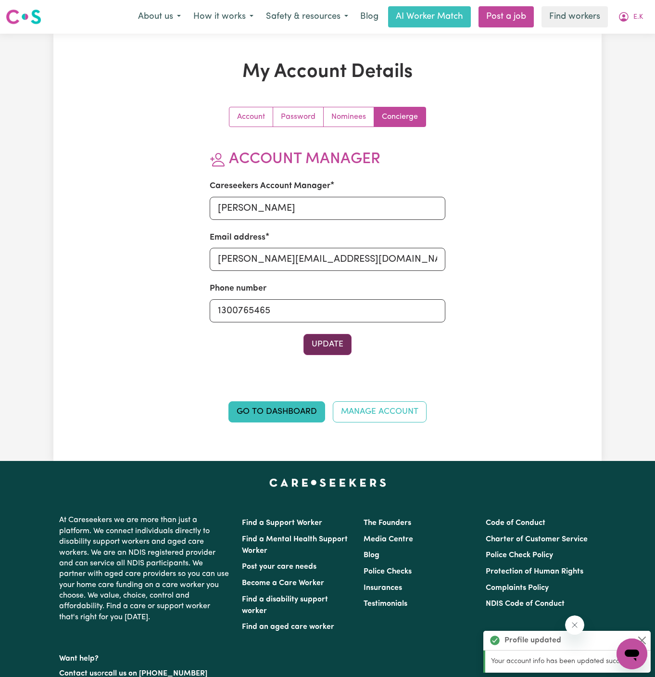
click at [339, 346] on button "Update" at bounding box center [328, 344] width 48 height 21
click at [639, 17] on button "E.K" at bounding box center [631, 17] width 38 height 20
click at [638, 35] on link "My Dashboard" at bounding box center [611, 37] width 76 height 18
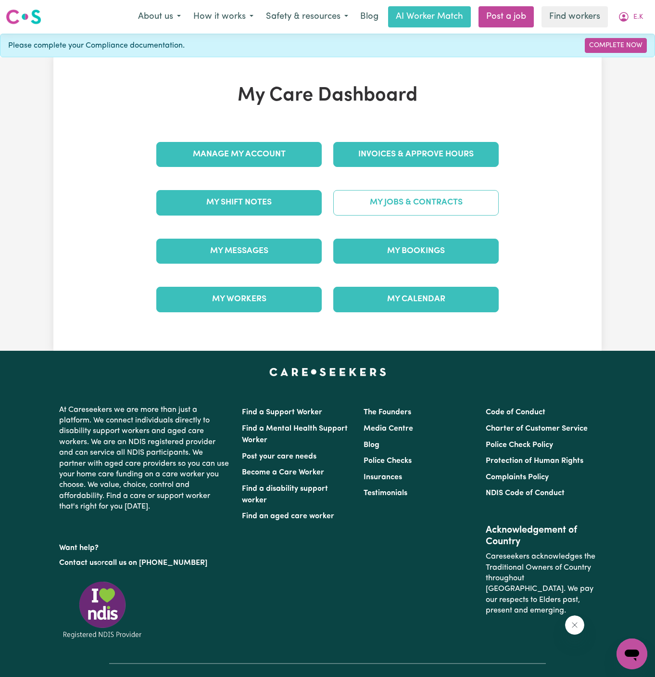
click at [442, 197] on link "My Jobs & Contracts" at bounding box center [416, 202] width 166 height 25
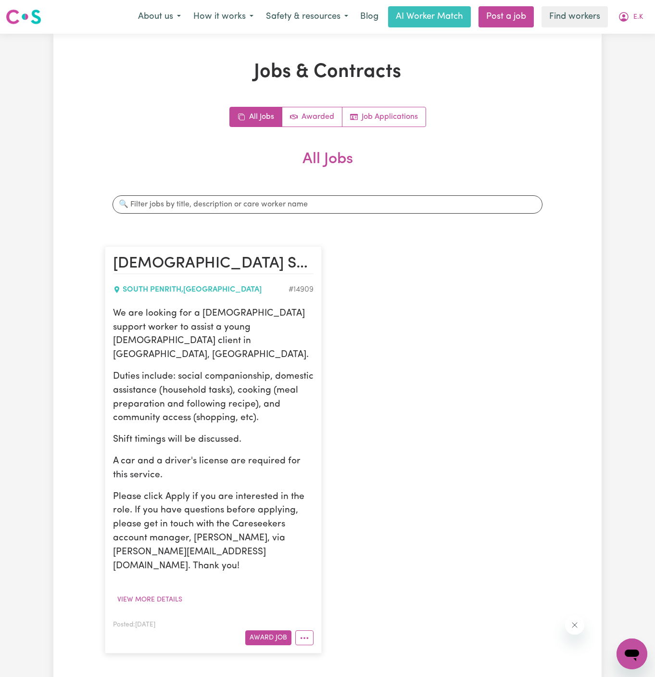
click at [215, 344] on p "We are looking for a female support worker to assist a young female client in S…" at bounding box center [213, 334] width 201 height 55
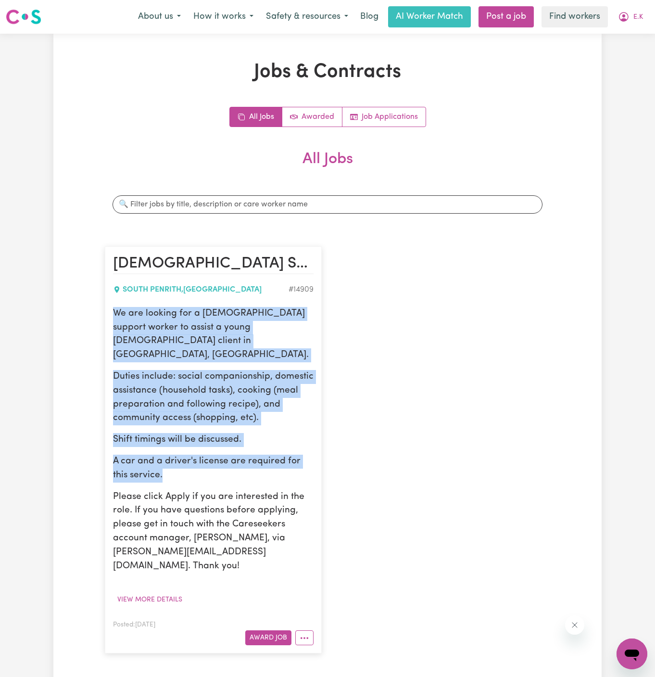
drag, startPoint x: 115, startPoint y: 315, endPoint x: 218, endPoint y: 463, distance: 181.1
click at [218, 463] on div "We are looking for a female support worker to assist a young female client in S…" at bounding box center [213, 440] width 201 height 267
copy div "We are looking for a female support worker to assist a young female client in S…"
click at [637, 19] on span "E.K" at bounding box center [639, 17] width 10 height 11
click at [635, 32] on link "My Dashboard" at bounding box center [611, 37] width 76 height 18
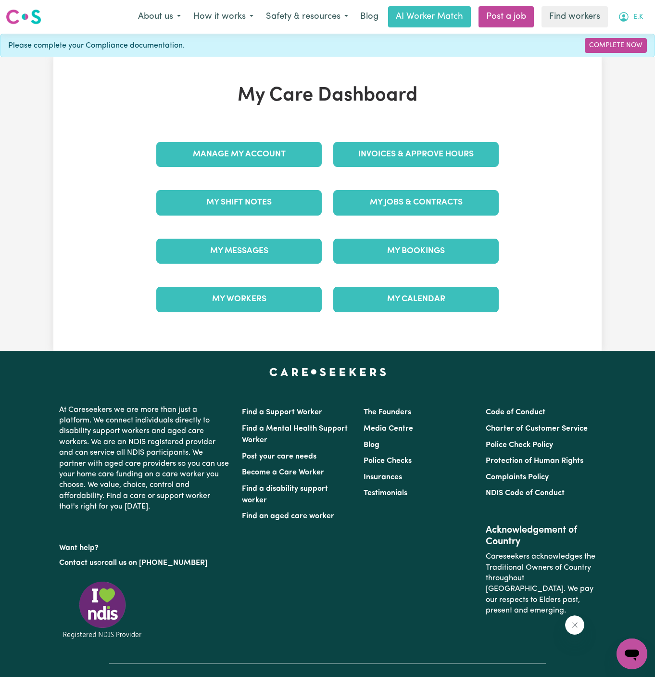
click at [635, 14] on span "E.K" at bounding box center [639, 17] width 10 height 11
click at [616, 55] on link "Logout" at bounding box center [611, 55] width 76 height 18
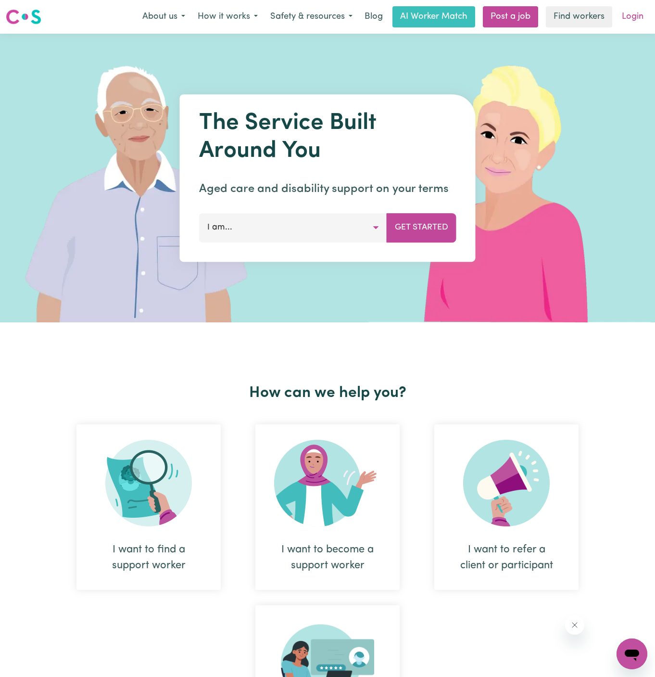
click at [638, 18] on link "Login" at bounding box center [632, 16] width 33 height 21
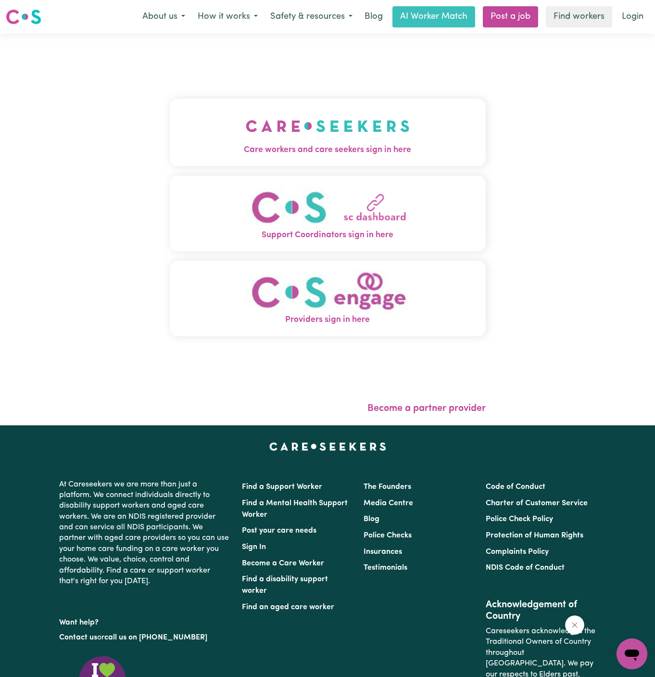
click at [255, 133] on img "Care workers and care seekers sign in here" at bounding box center [328, 126] width 164 height 36
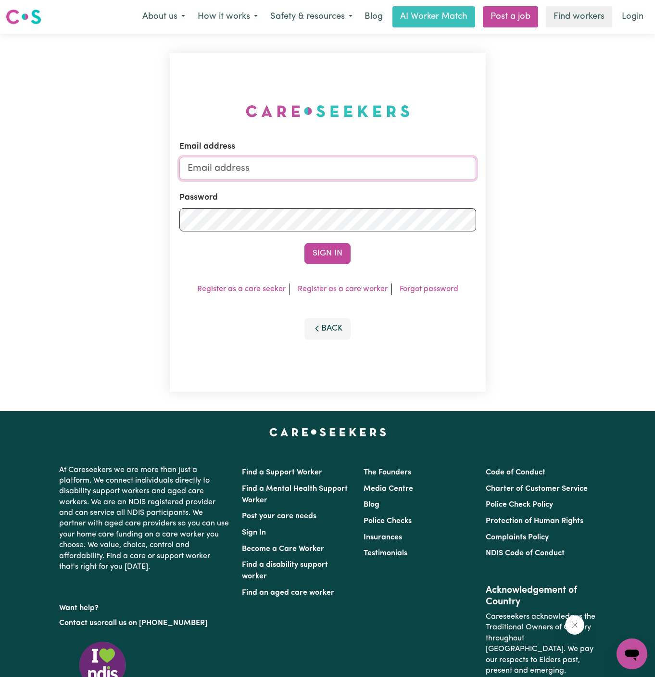
type input "dyan@careseekers.com.au"
click at [374, 166] on input "dyan@careseekers.com.au" at bounding box center [327, 168] width 297 height 23
click at [292, 109] on img at bounding box center [328, 111] width 164 height 13
click at [513, 15] on link "Post a job" at bounding box center [510, 16] width 55 height 21
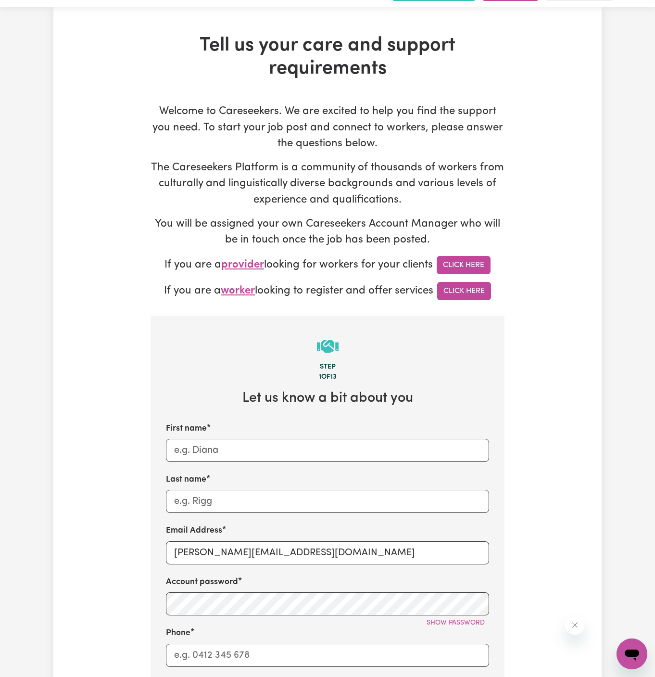
scroll to position [48, 0]
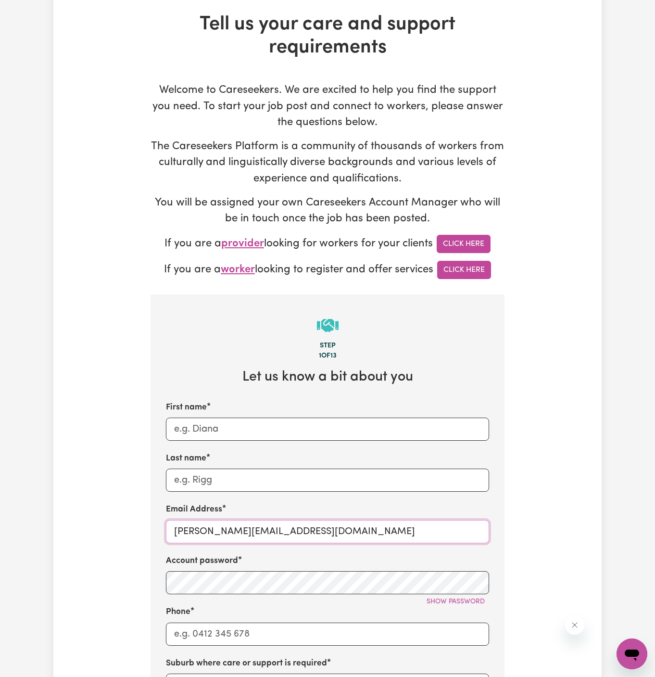
drag, startPoint x: 197, startPoint y: 531, endPoint x: 399, endPoint y: 531, distance: 202.1
click at [399, 531] on input "dyan@careseekers.com.au" at bounding box center [327, 531] width 323 height 23
click at [227, 529] on input "dyan@careseekers.com.au" at bounding box center [327, 531] width 323 height 23
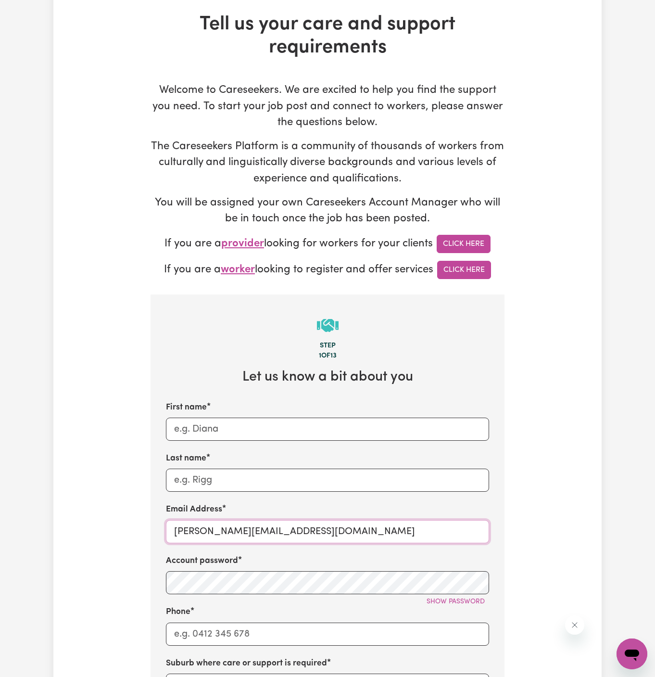
paste input "JosDetersVC"
drag, startPoint x: 217, startPoint y: 532, endPoint x: 141, endPoint y: 531, distance: 76.0
click at [141, 531] on div "Tell us your care and support requirements Welcome to Careseekers. We are excit…" at bounding box center [327, 533] width 549 height 1041
type input "JosDetersVC@careseekers.com.au"
click at [216, 424] on input "First name" at bounding box center [327, 429] width 323 height 23
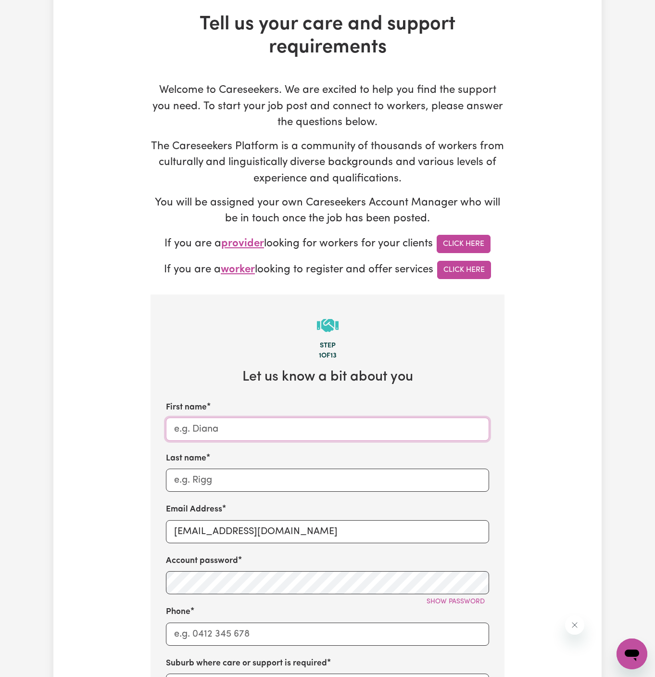
paste input "JosDeters"
click at [186, 426] on input "JosDeters" at bounding box center [327, 429] width 323 height 23
click at [205, 429] on input "Jos Deters" at bounding box center [327, 429] width 323 height 23
type input "Jos"
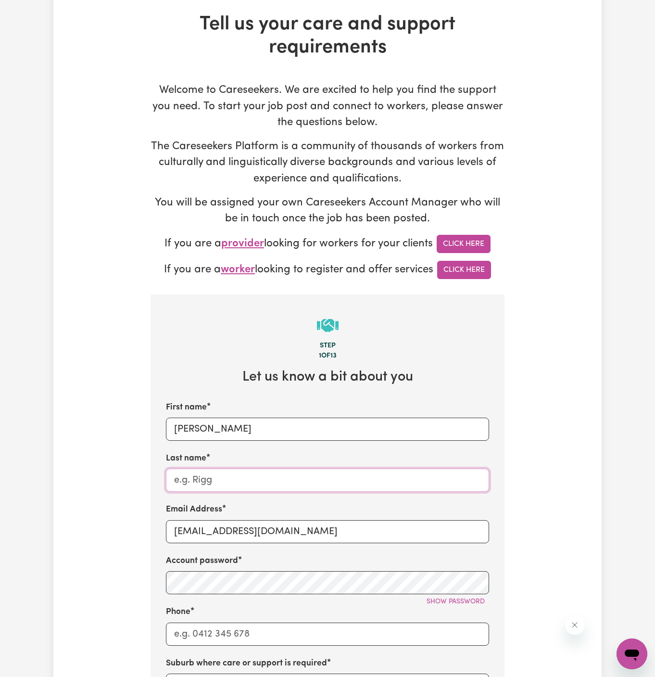
click at [219, 469] on input "Last name" at bounding box center [327, 480] width 323 height 23
paste input "Deters"
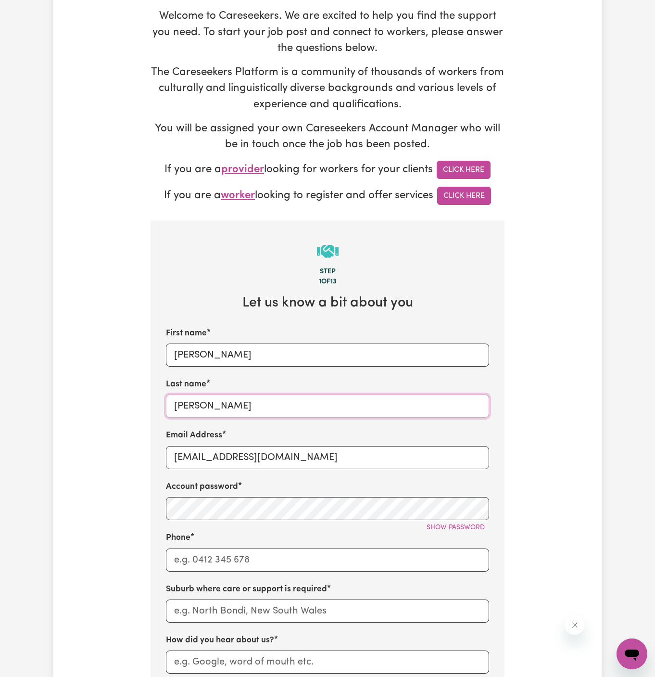
scroll to position [139, 0]
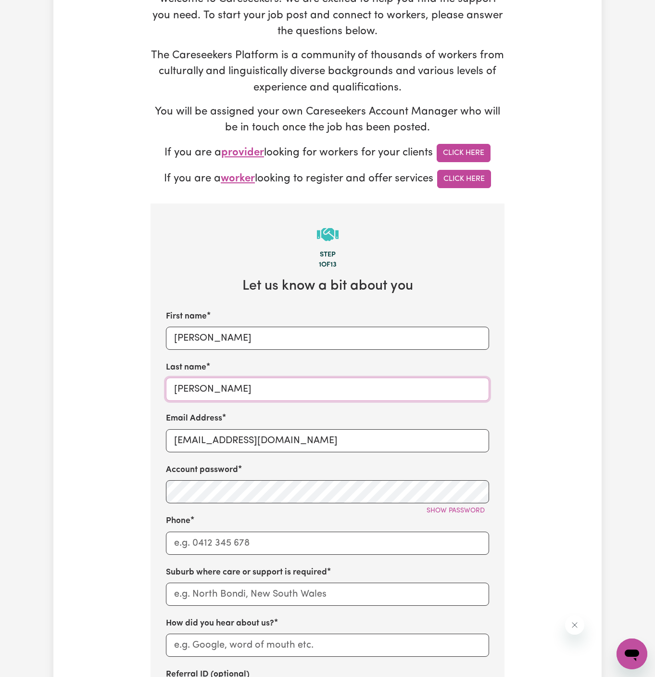
type input "Deters"
click at [234, 534] on input "Phone" at bounding box center [327, 543] width 323 height 23
type input "1300765465"
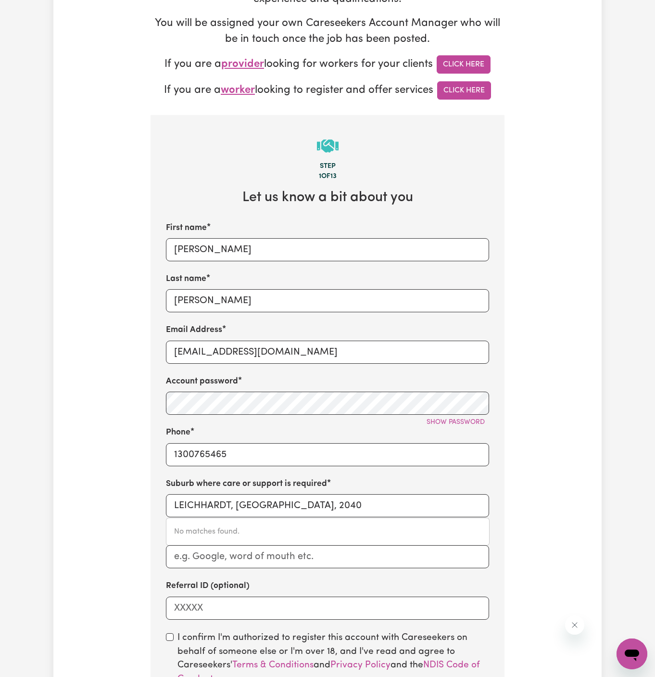
scroll to position [294, 0]
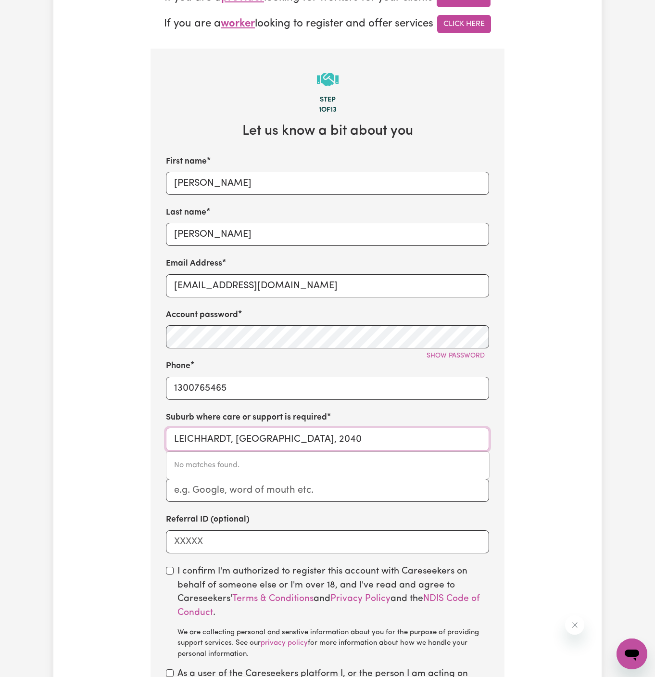
click at [268, 438] on input "LEICHHARDT, New South Wales, 2040" at bounding box center [327, 439] width 323 height 23
paste input "Croydon"
type input "Croydon"
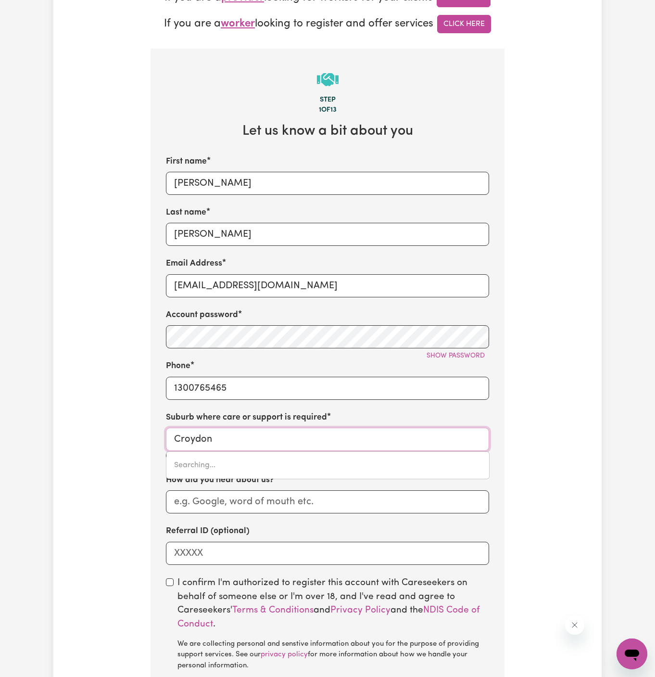
type input "Croydon, New South Wales, 2132"
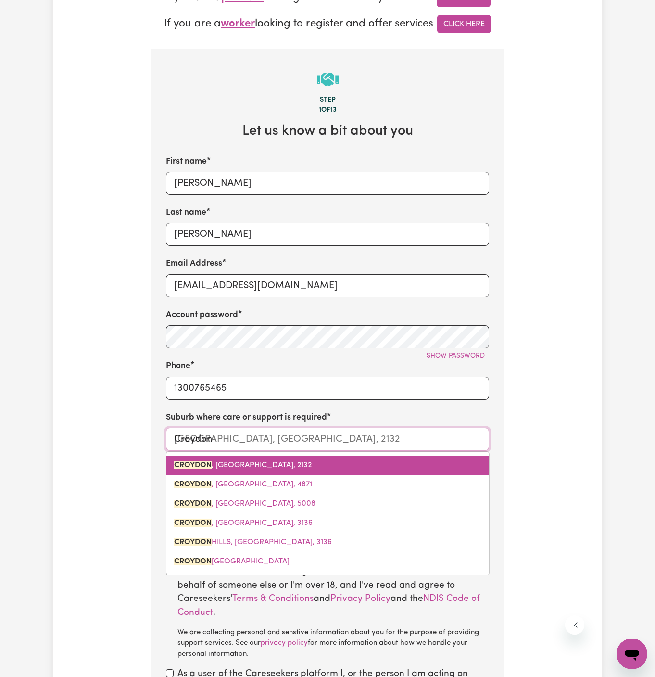
click at [274, 465] on span "CROYDON , New South Wales, 2132" at bounding box center [243, 465] width 138 height 8
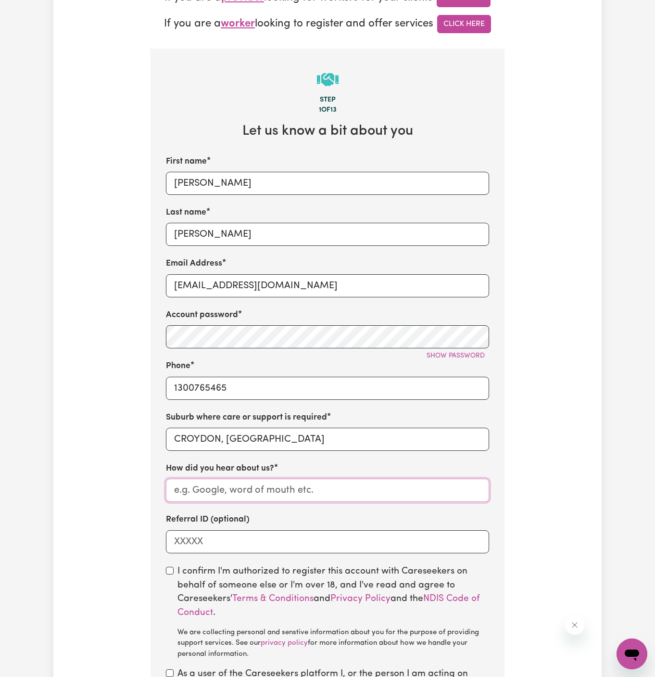
click at [274, 492] on input "How did you hear about us?" at bounding box center [327, 490] width 323 height 23
click at [304, 483] on input "How did you hear about us?" at bounding box center [327, 490] width 323 height 23
paste input "Vitality Club"
type input "Vitality Club"
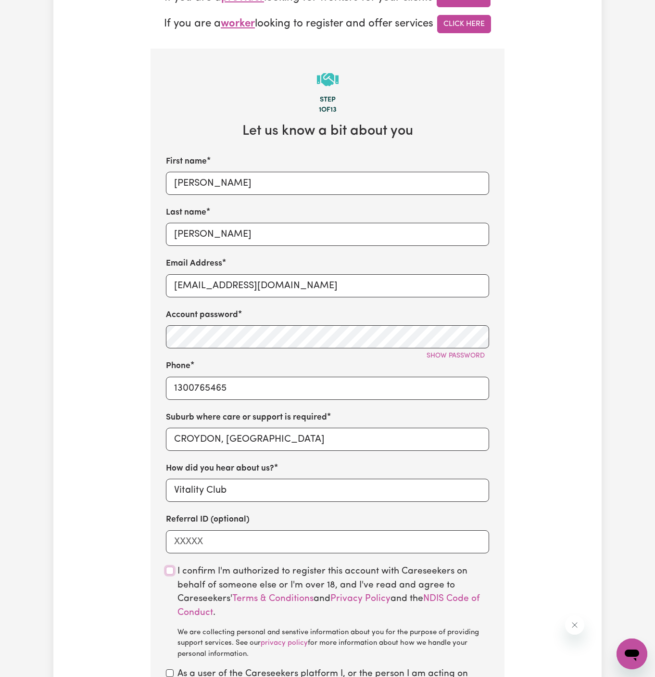
click at [172, 569] on input "checkbox" at bounding box center [170, 571] width 8 height 8
checkbox input "true"
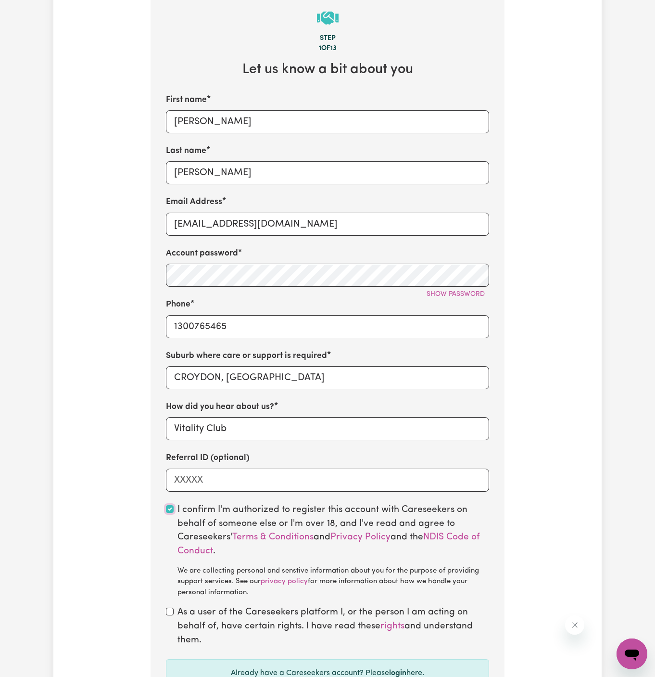
scroll to position [426, 0]
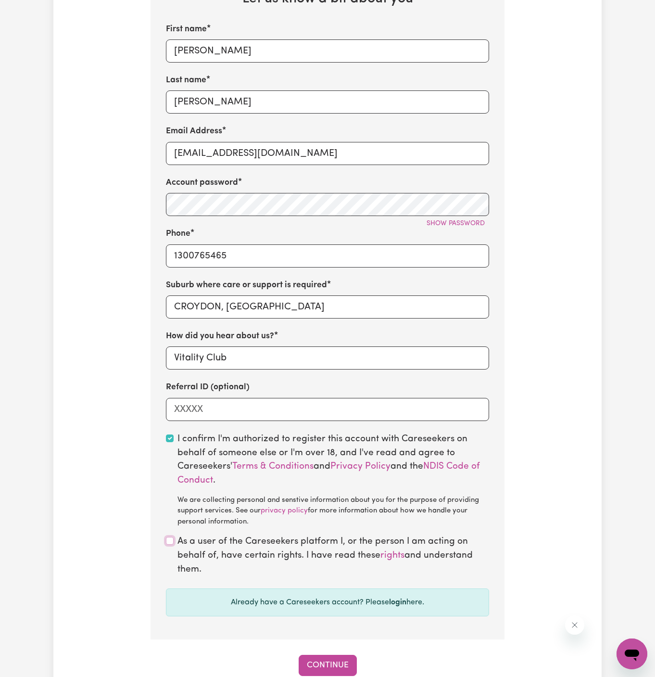
click at [167, 538] on input "checkbox" at bounding box center [170, 541] width 8 height 8
checkbox input "true"
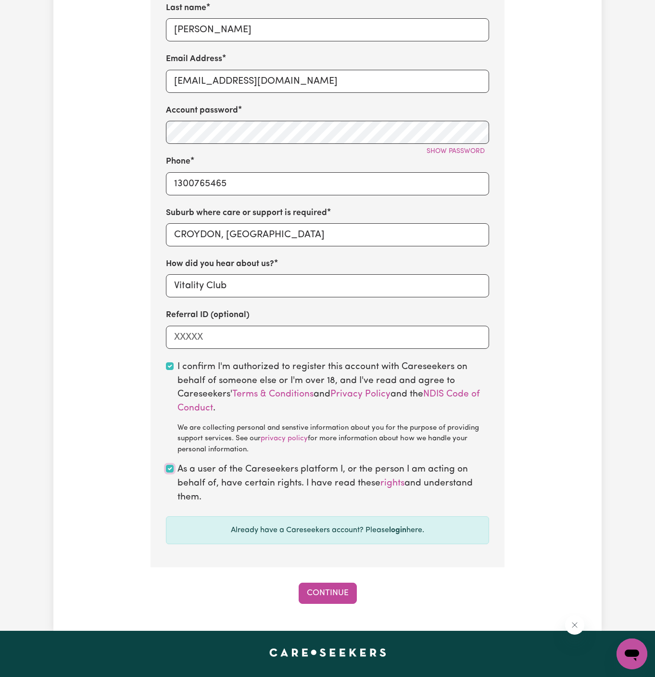
scroll to position [511, 0]
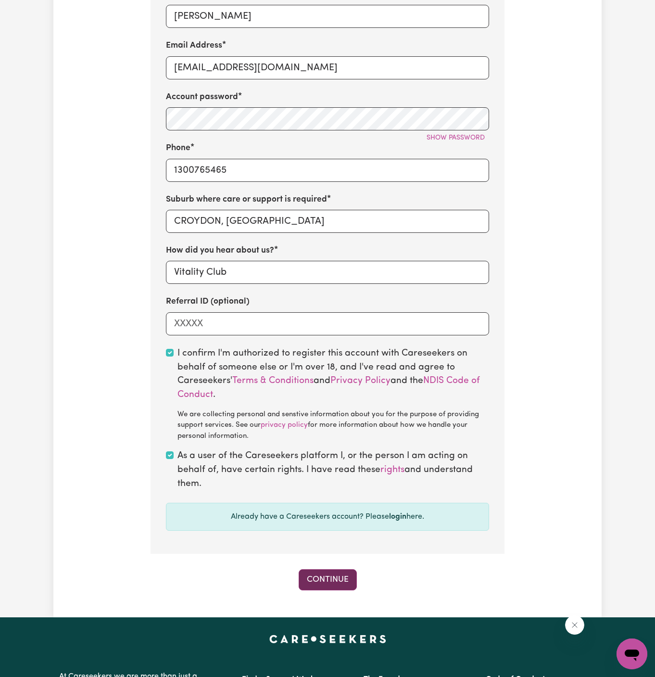
click at [322, 575] on button "Continue" at bounding box center [328, 579] width 58 height 21
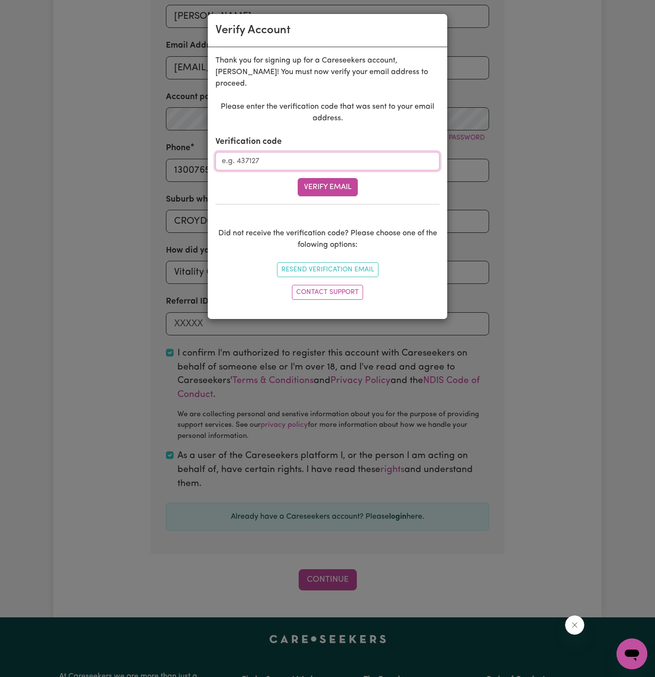
click at [257, 152] on input "Verification code" at bounding box center [328, 161] width 224 height 18
paste input "466561"
type input "466561"
click at [351, 187] on div "Please enter the verification code that was sent to your email address. Verific…" at bounding box center [328, 202] width 224 height 203
click at [333, 178] on button "Verify Email" at bounding box center [328, 187] width 60 height 18
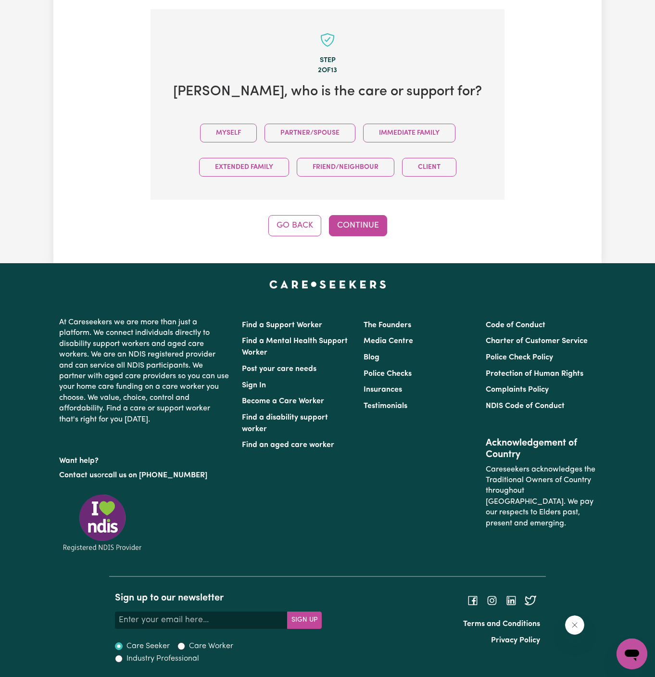
scroll to position [331, 0]
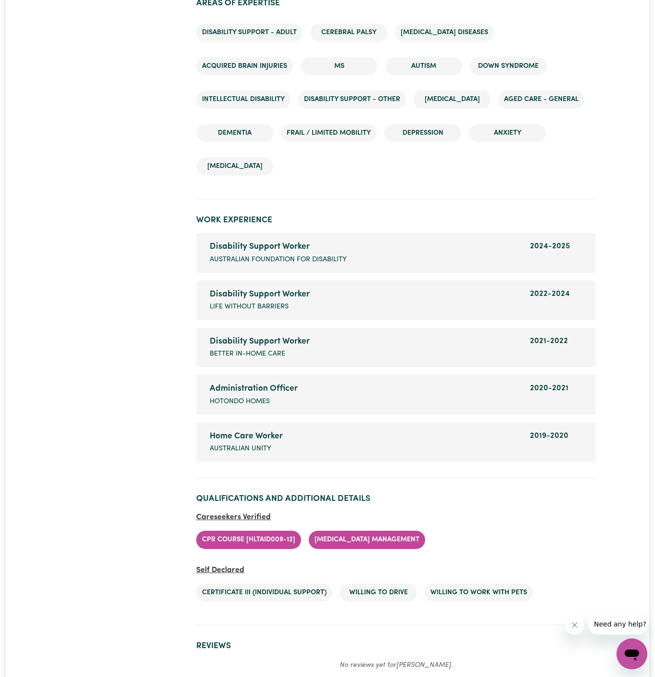
scroll to position [1570, 0]
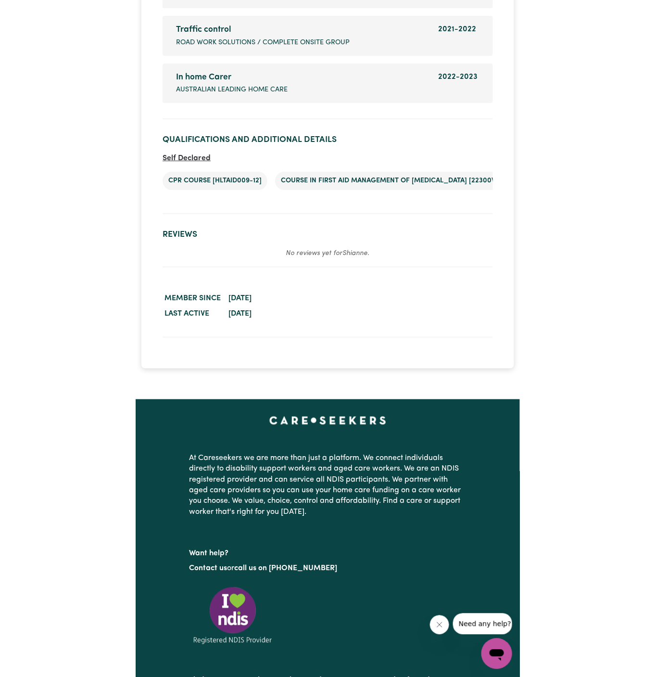
scroll to position [1482, 0]
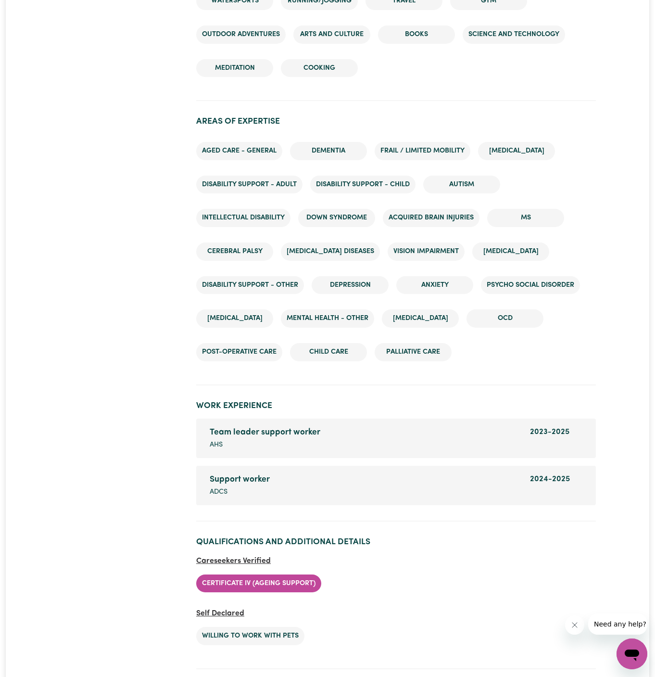
scroll to position [1445, 0]
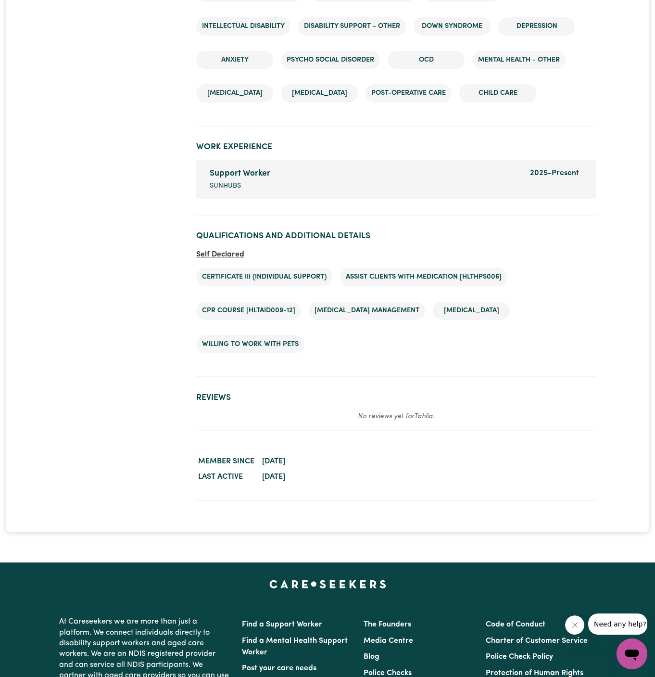
scroll to position [1216, 0]
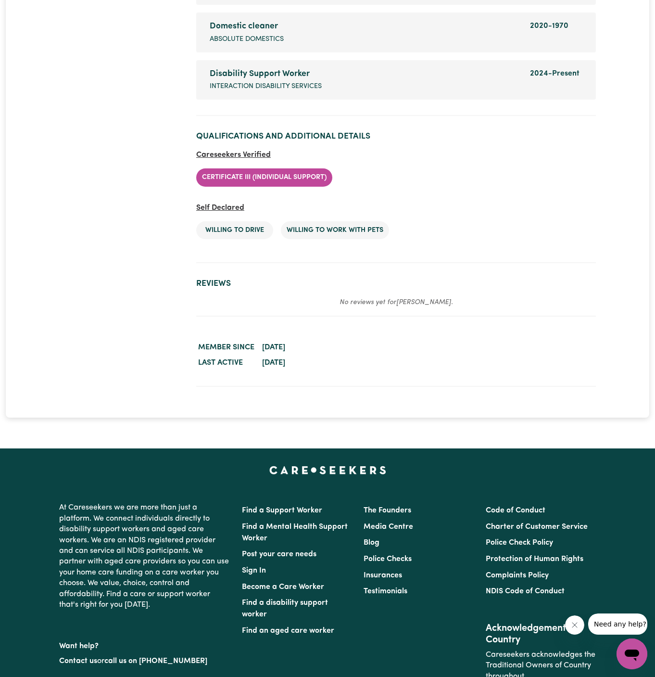
scroll to position [1397, 0]
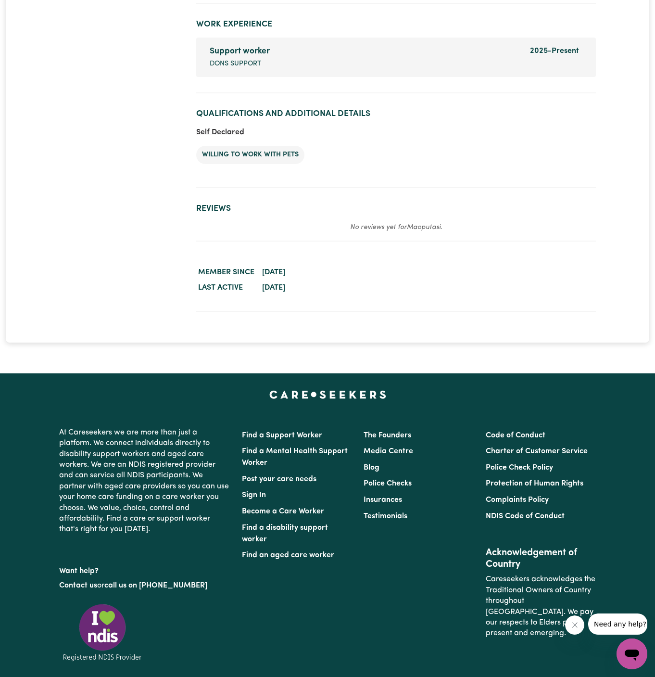
scroll to position [1348, 0]
